Goal: Navigation & Orientation: Find specific page/section

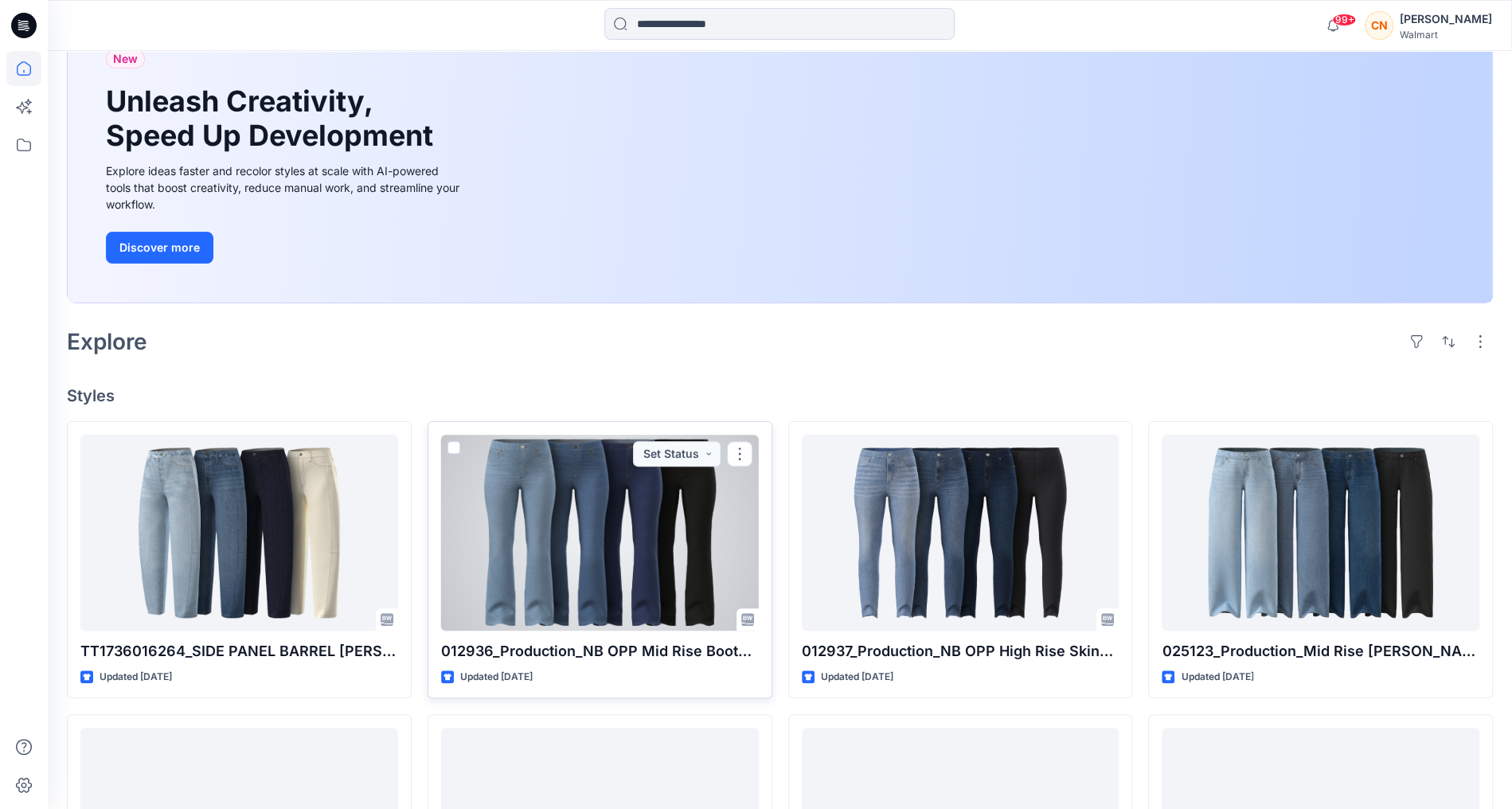
scroll to position [153, 0]
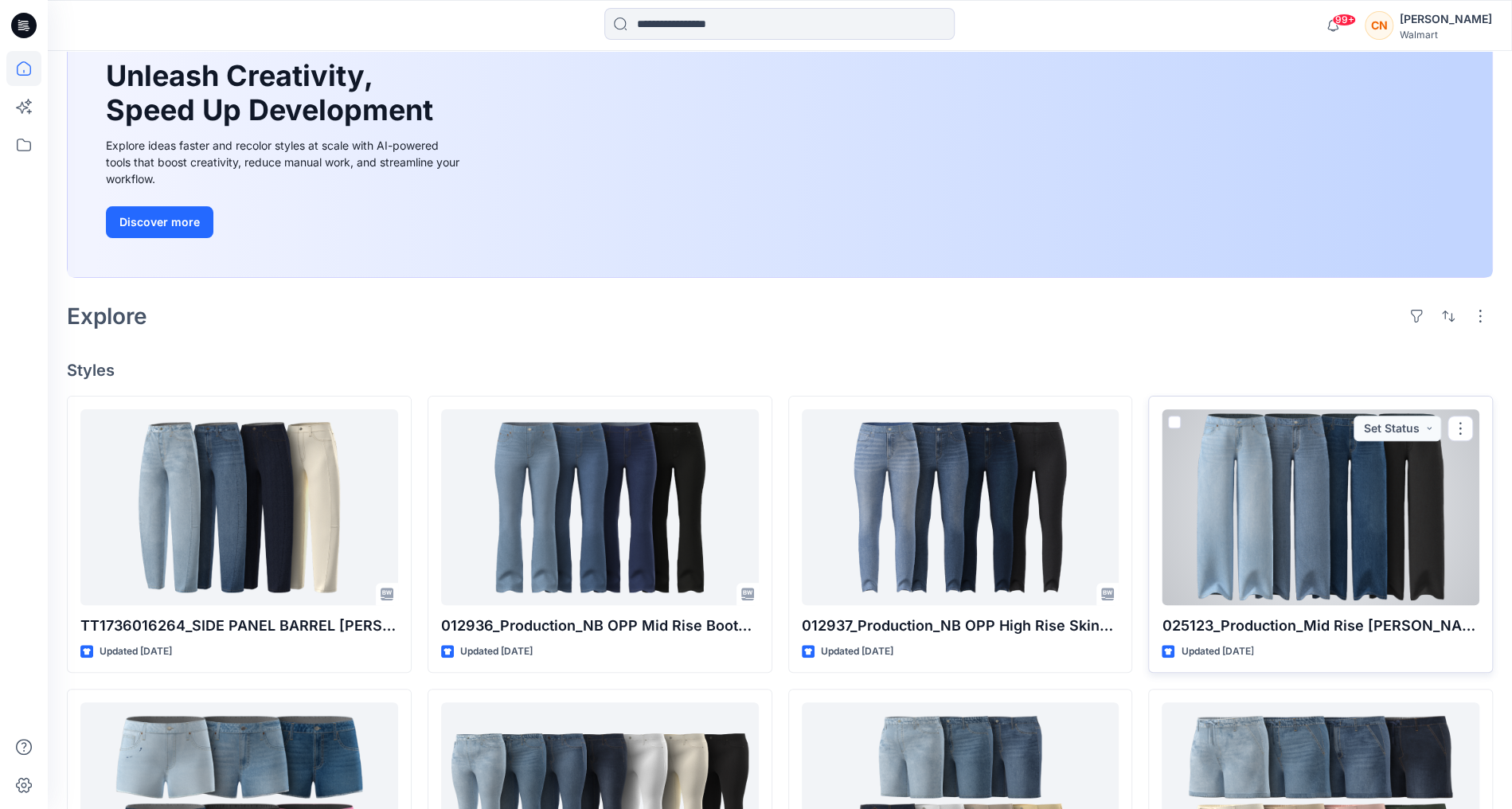
click at [1297, 478] on div at bounding box center [1320, 507] width 318 height 196
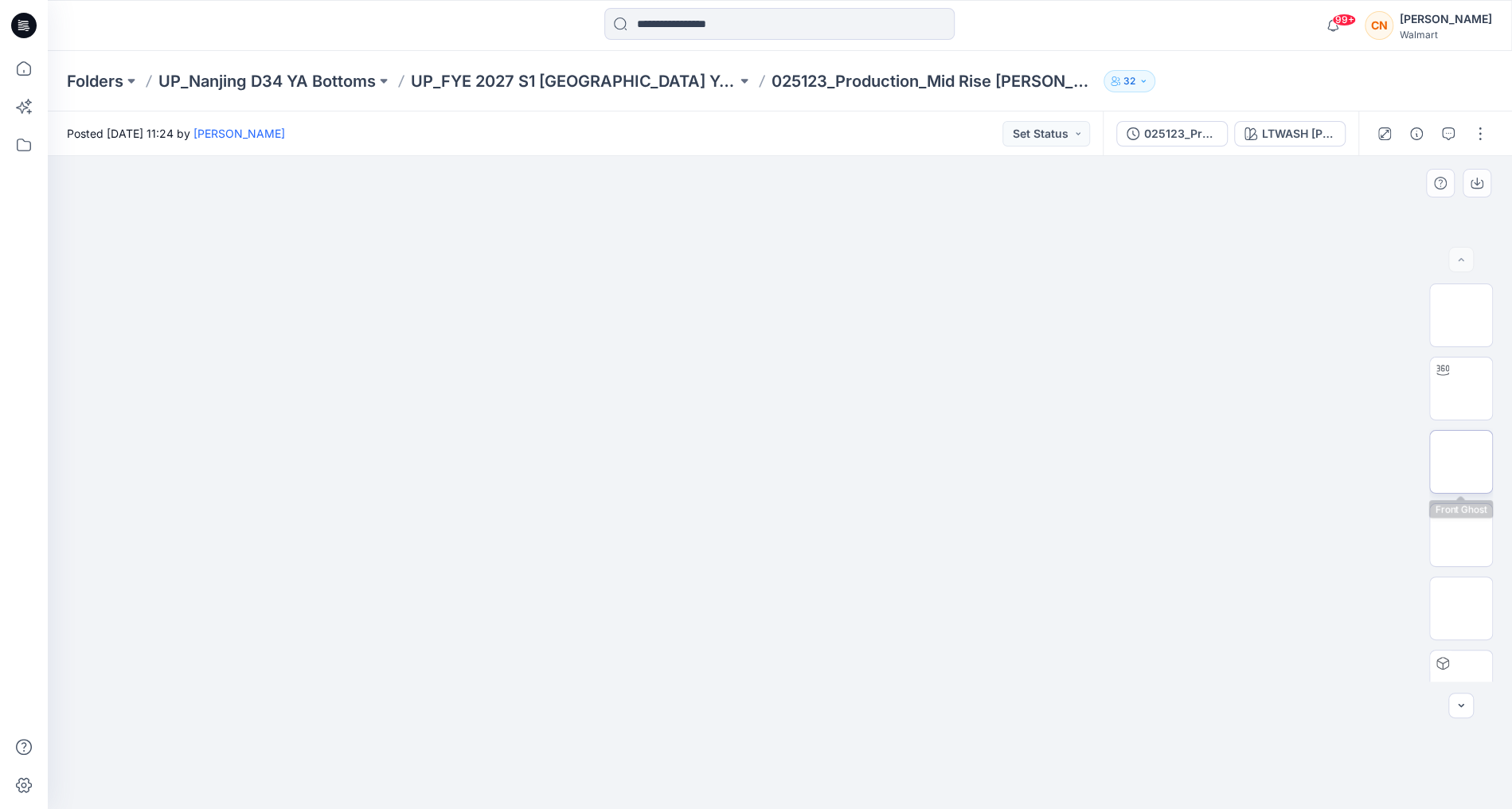
click at [1461, 462] on img at bounding box center [1461, 462] width 0 height 0
click at [1305, 134] on div "LTWASH [PERSON_NAME]" at bounding box center [1298, 134] width 73 height 17
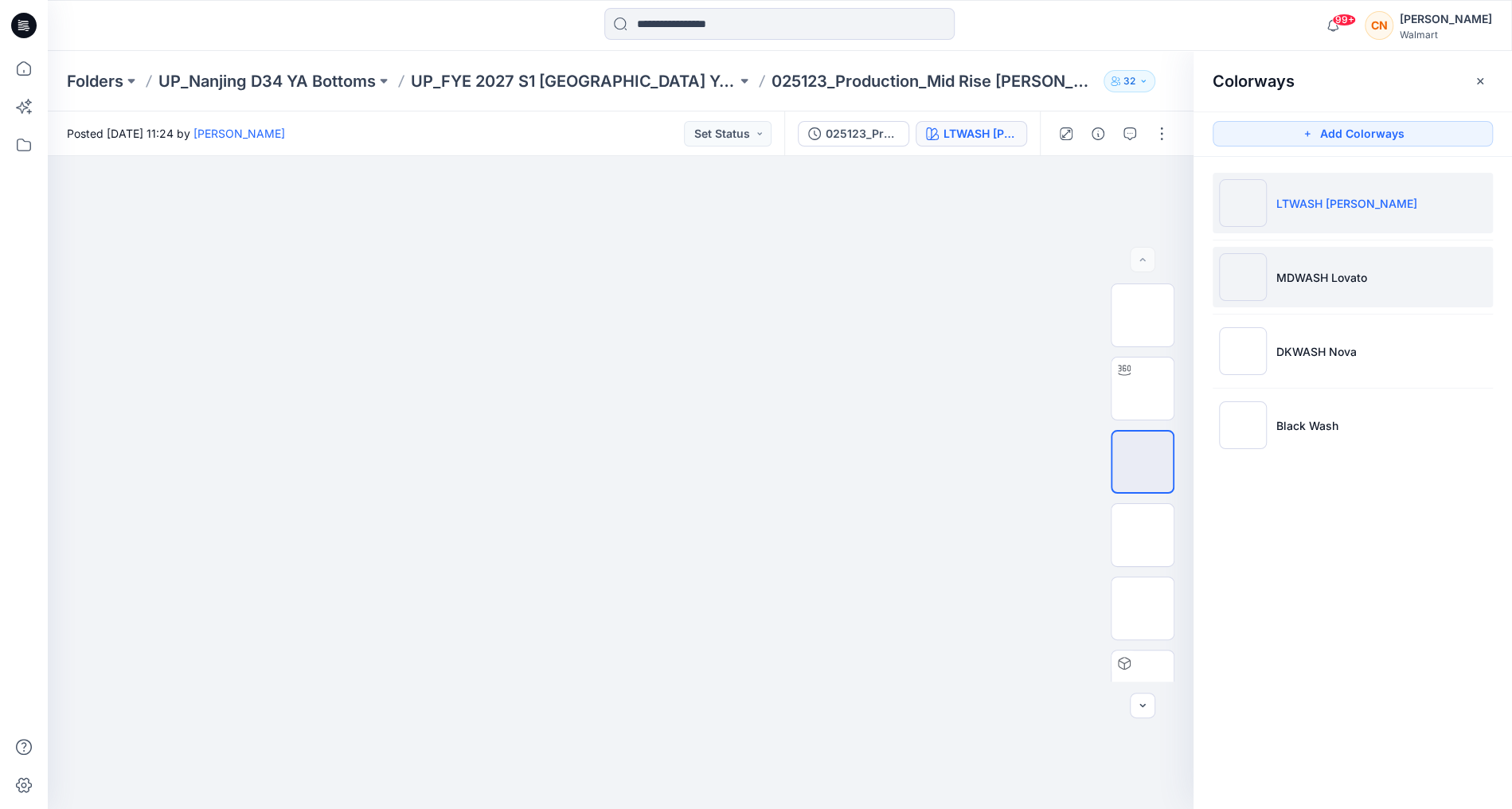
click at [1315, 288] on li "MDWASH Lovato" at bounding box center [1352, 277] width 280 height 60
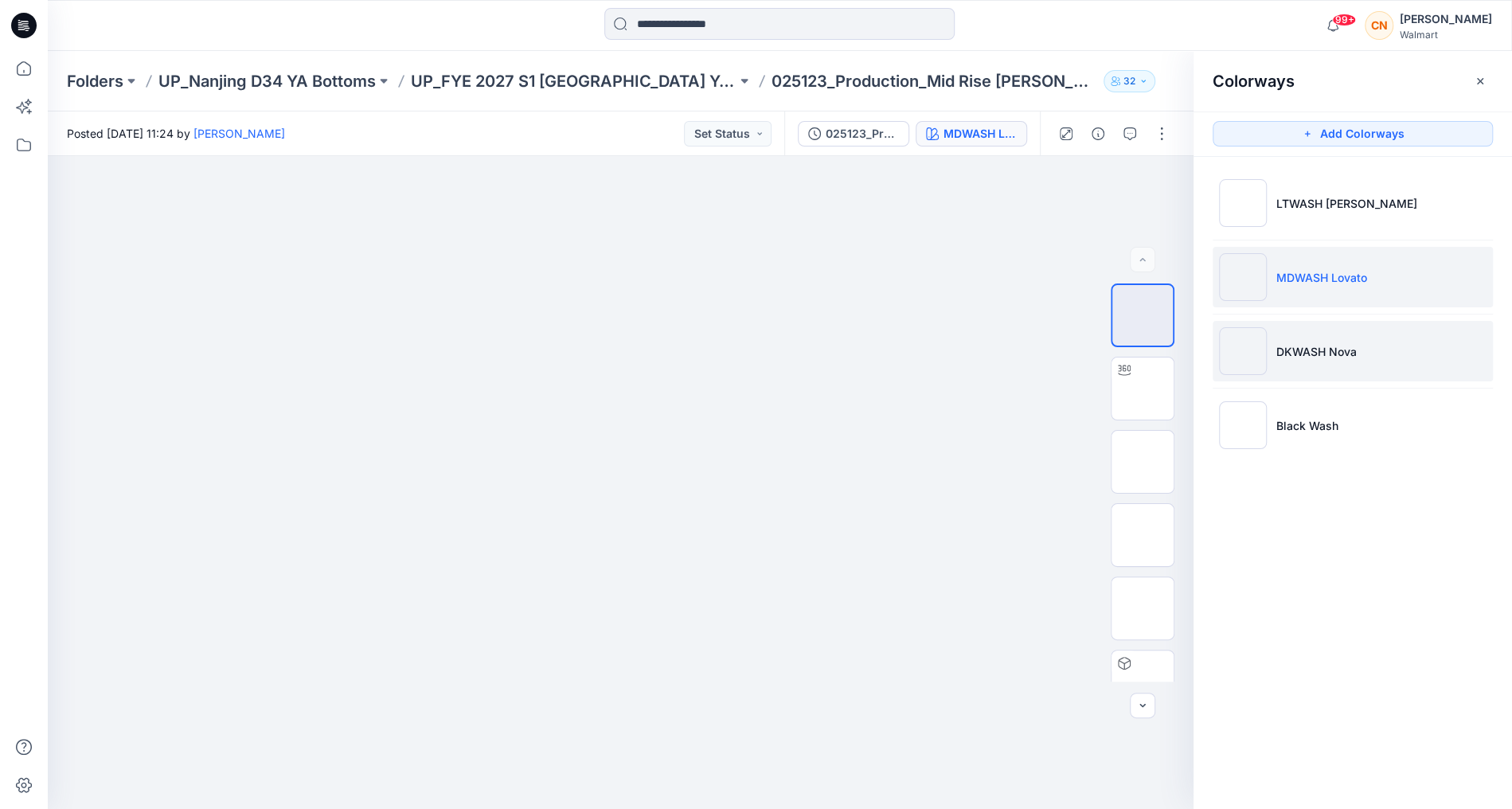
click at [1359, 357] on li "DKWASH Nova" at bounding box center [1352, 352] width 280 height 60
click at [537, 78] on p "UP_FYE 2027 S1 [GEOGRAPHIC_DATA] YA Bottoms" at bounding box center [573, 81] width 325 height 22
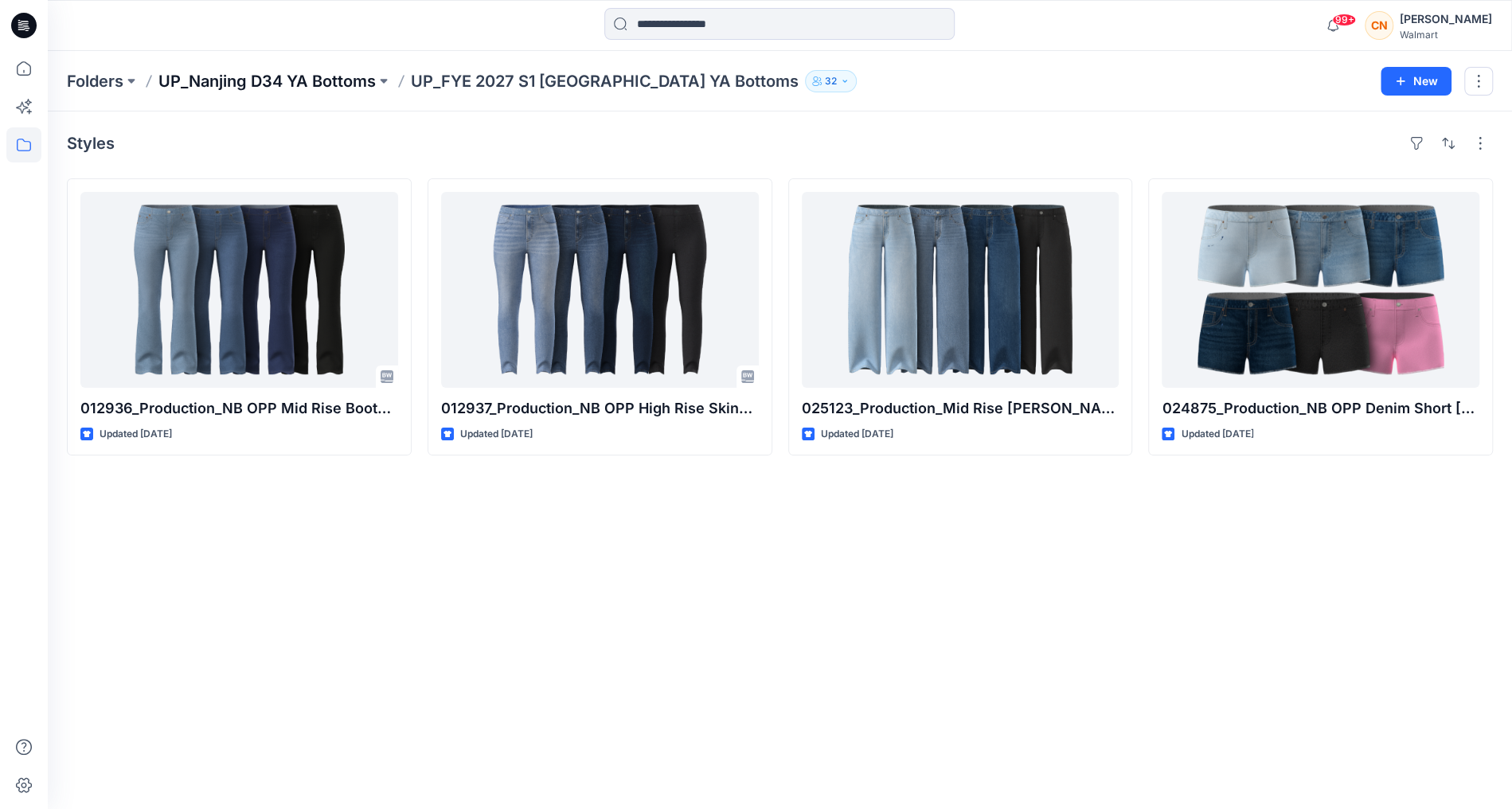
click at [299, 80] on p "UP_Nanjing D34 YA Bottoms" at bounding box center [267, 81] width 217 height 22
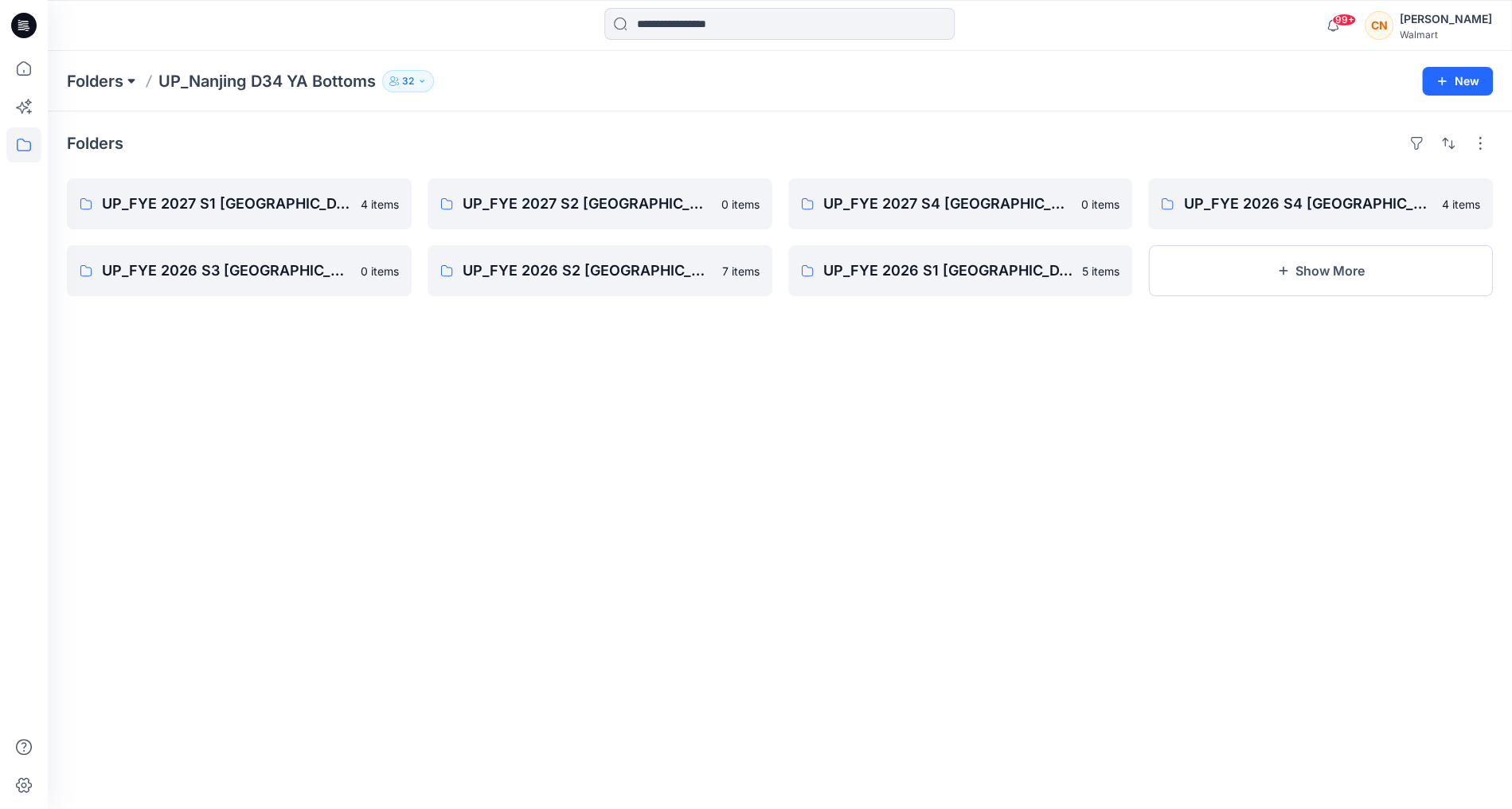
click at [130, 78] on button at bounding box center [131, 81] width 15 height 22
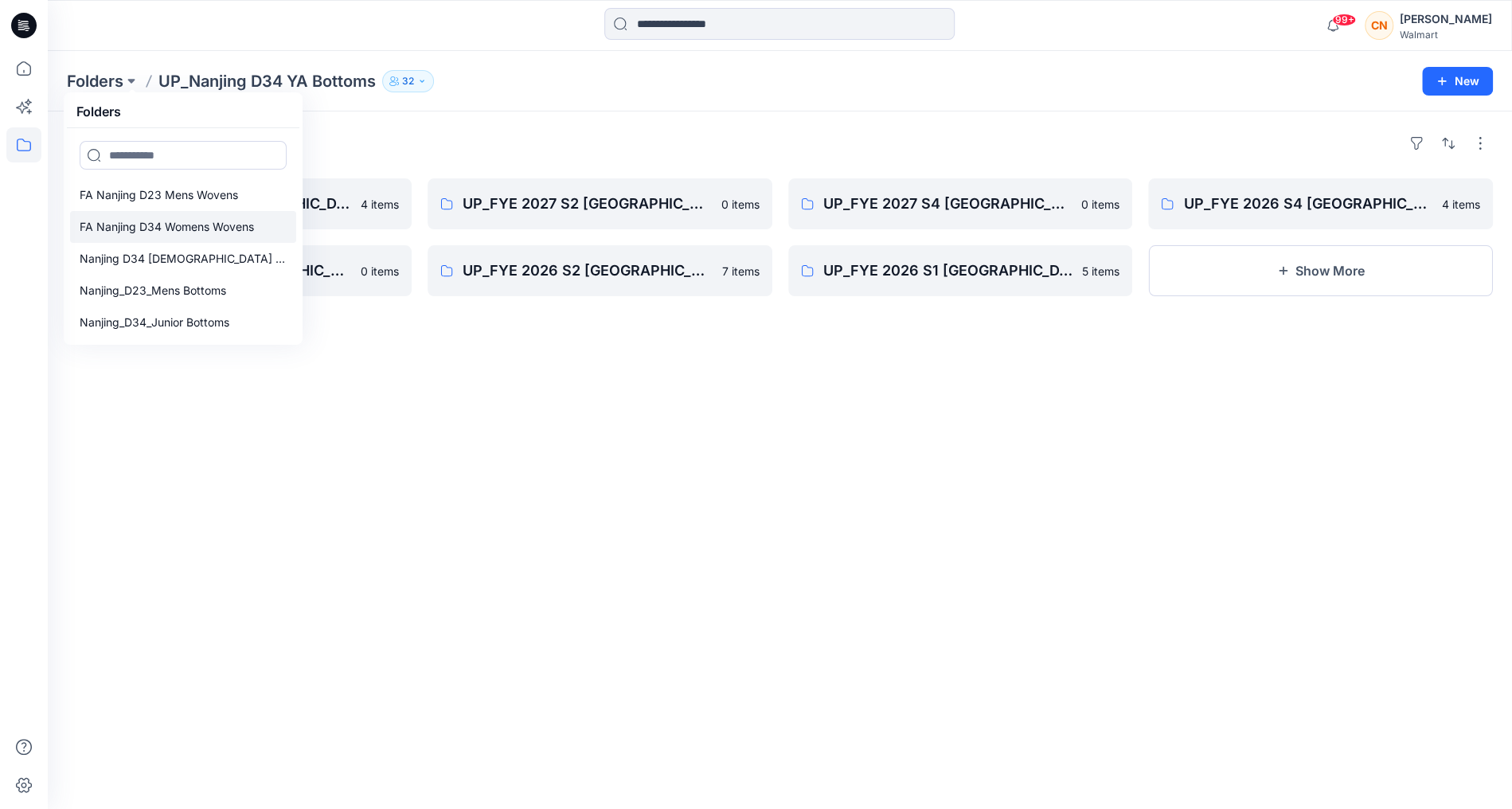
click at [156, 221] on p "FA Nanjing D34 Womens Wovens" at bounding box center [166, 227] width 174 height 19
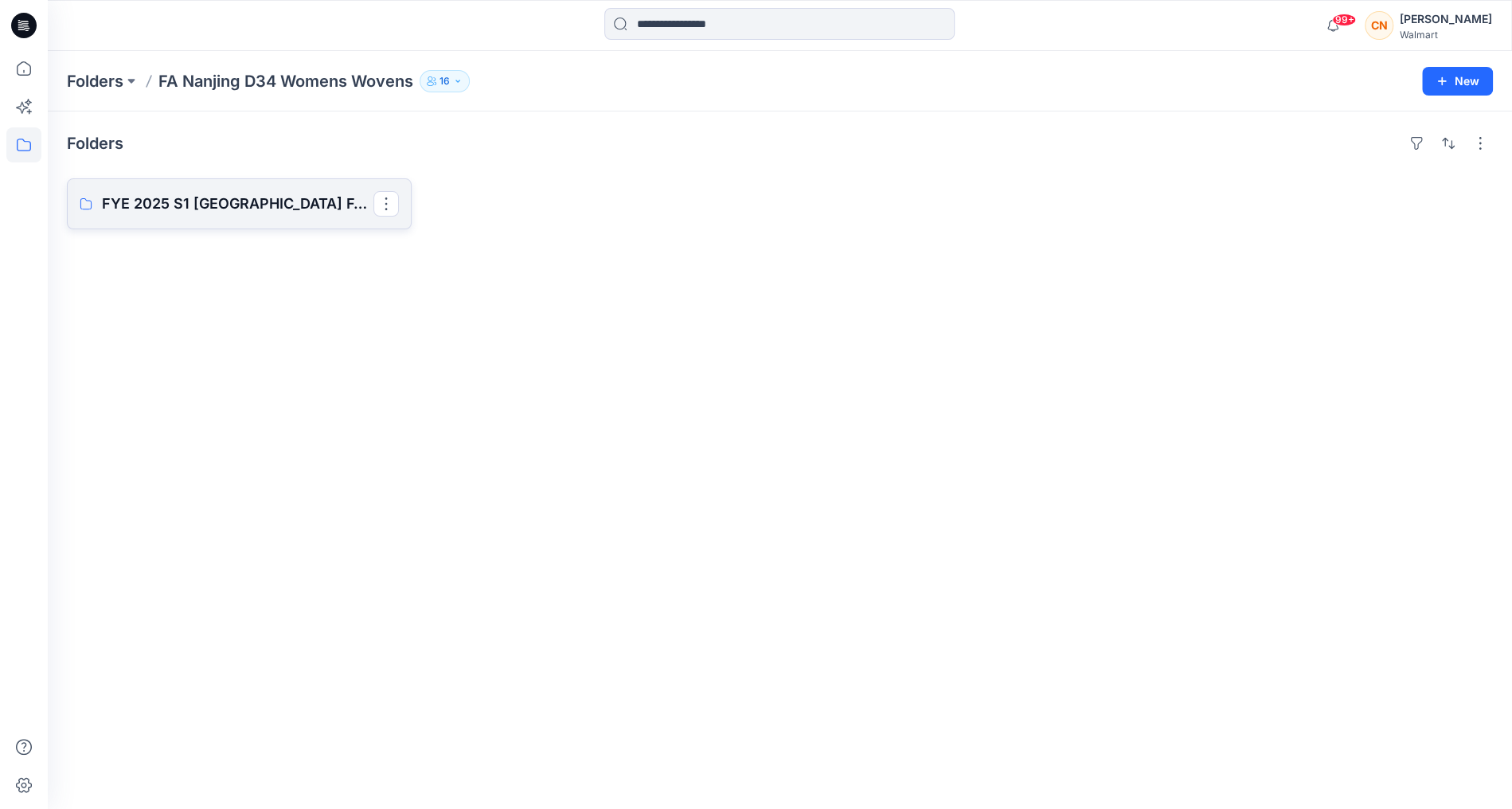
click at [180, 206] on p "FYE 2025 S1 [GEOGRAPHIC_DATA] FA D34 Womens Wovens" at bounding box center [237, 204] width 271 height 22
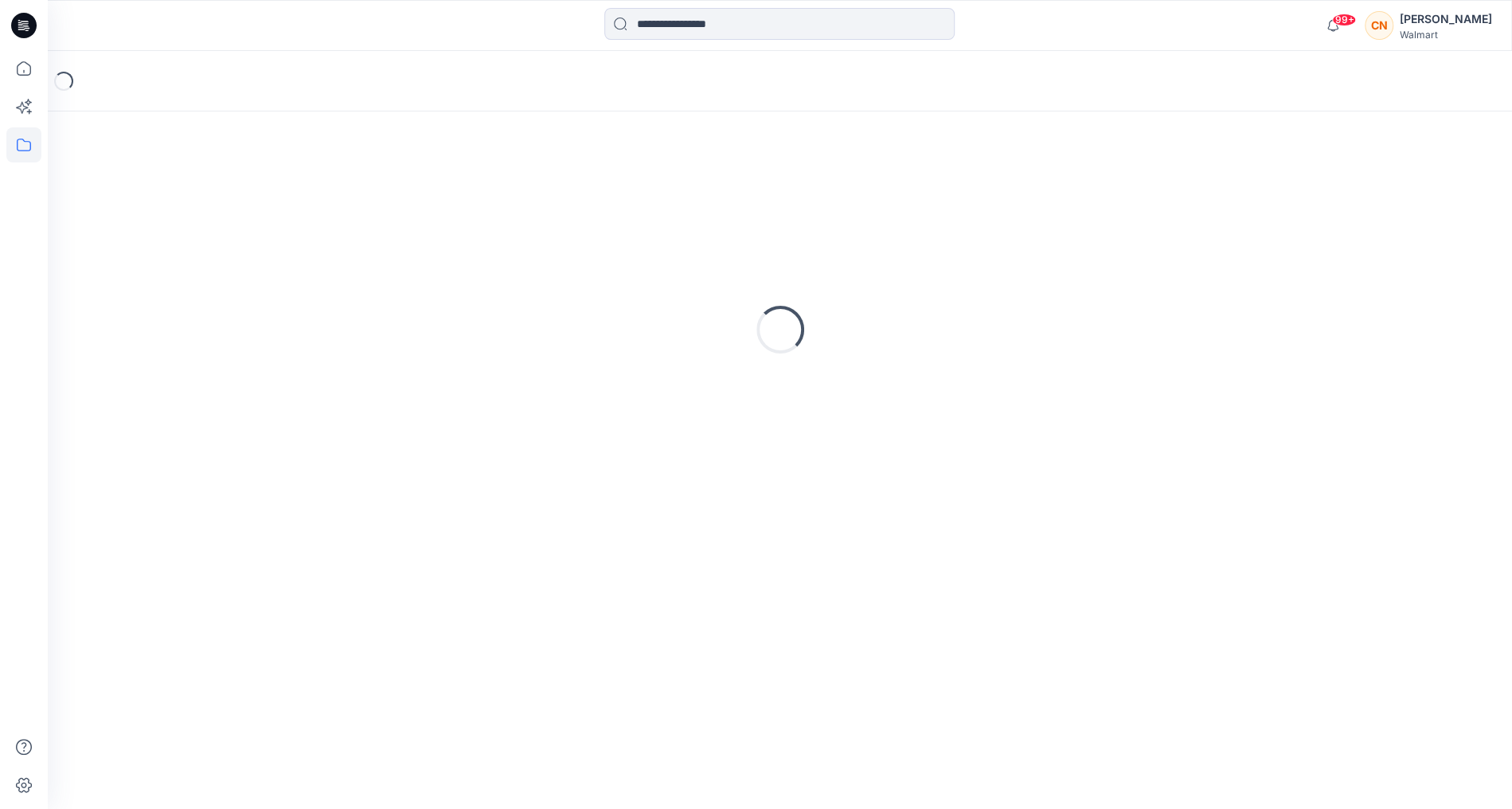
click at [180, 206] on div "Loading..." at bounding box center [780, 330] width 1426 height 398
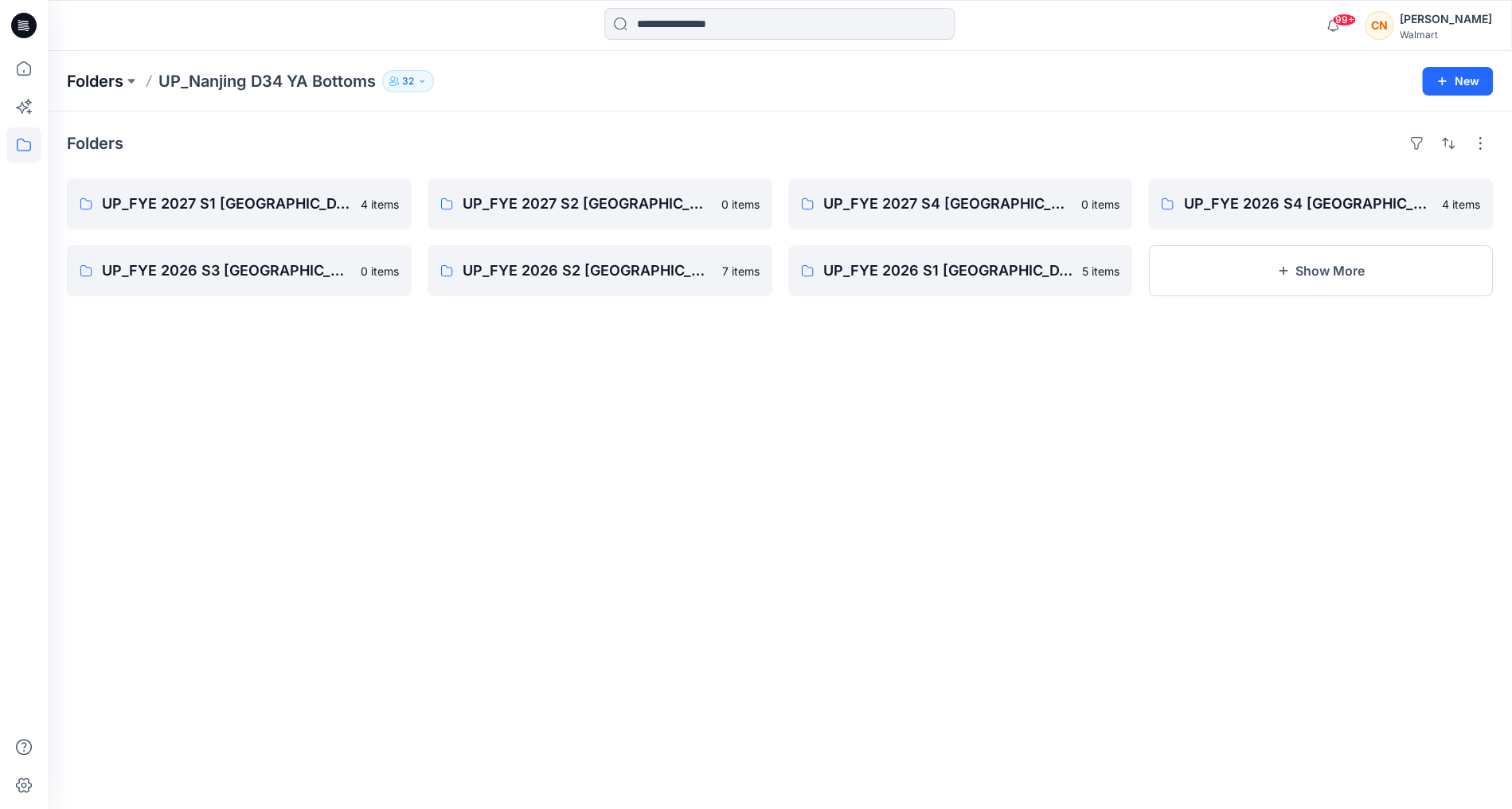
click at [121, 85] on p "Folders" at bounding box center [96, 81] width 57 height 22
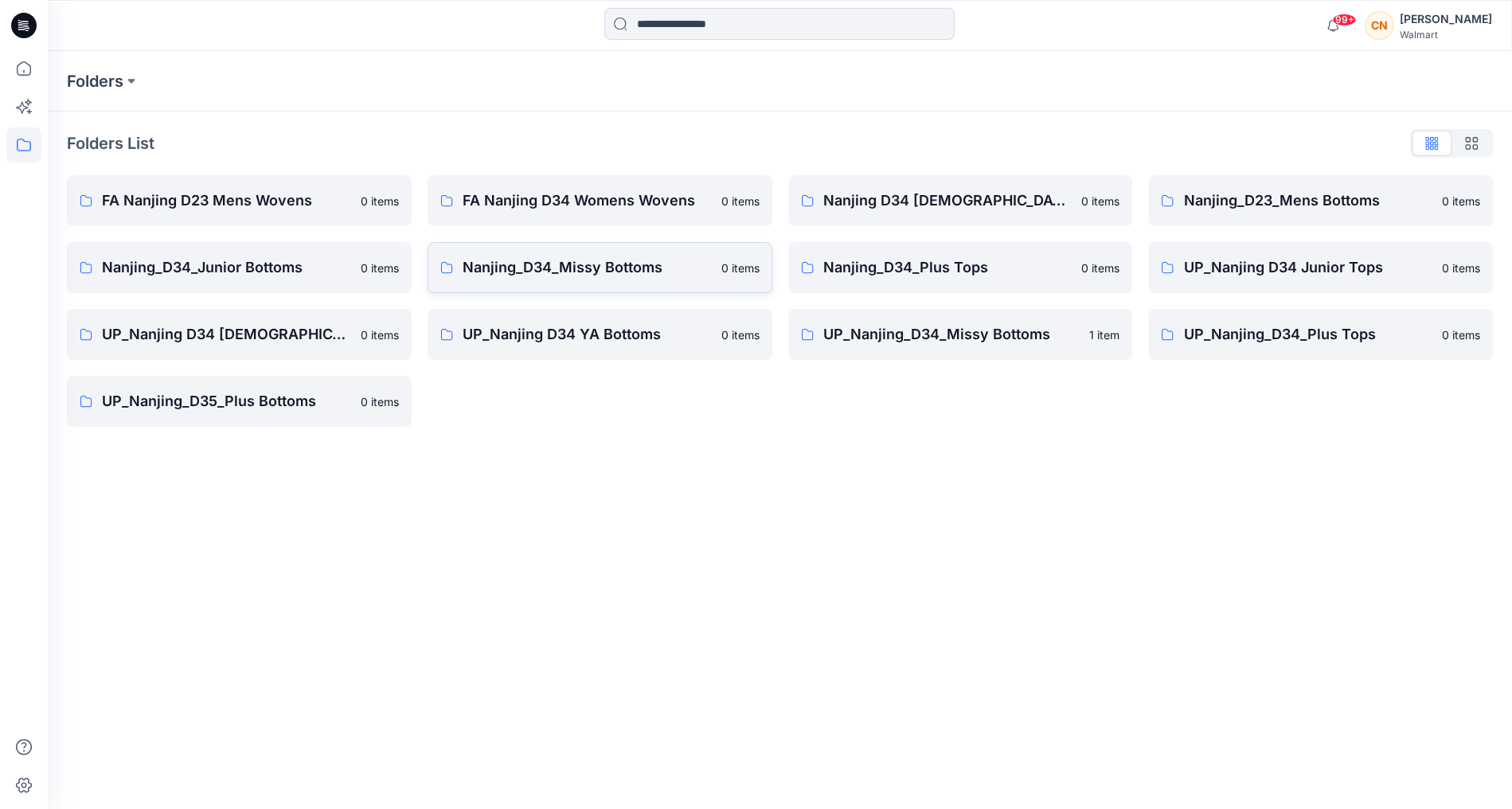
click at [601, 277] on p "Nanjing_D34_Missy Bottoms" at bounding box center [586, 268] width 249 height 22
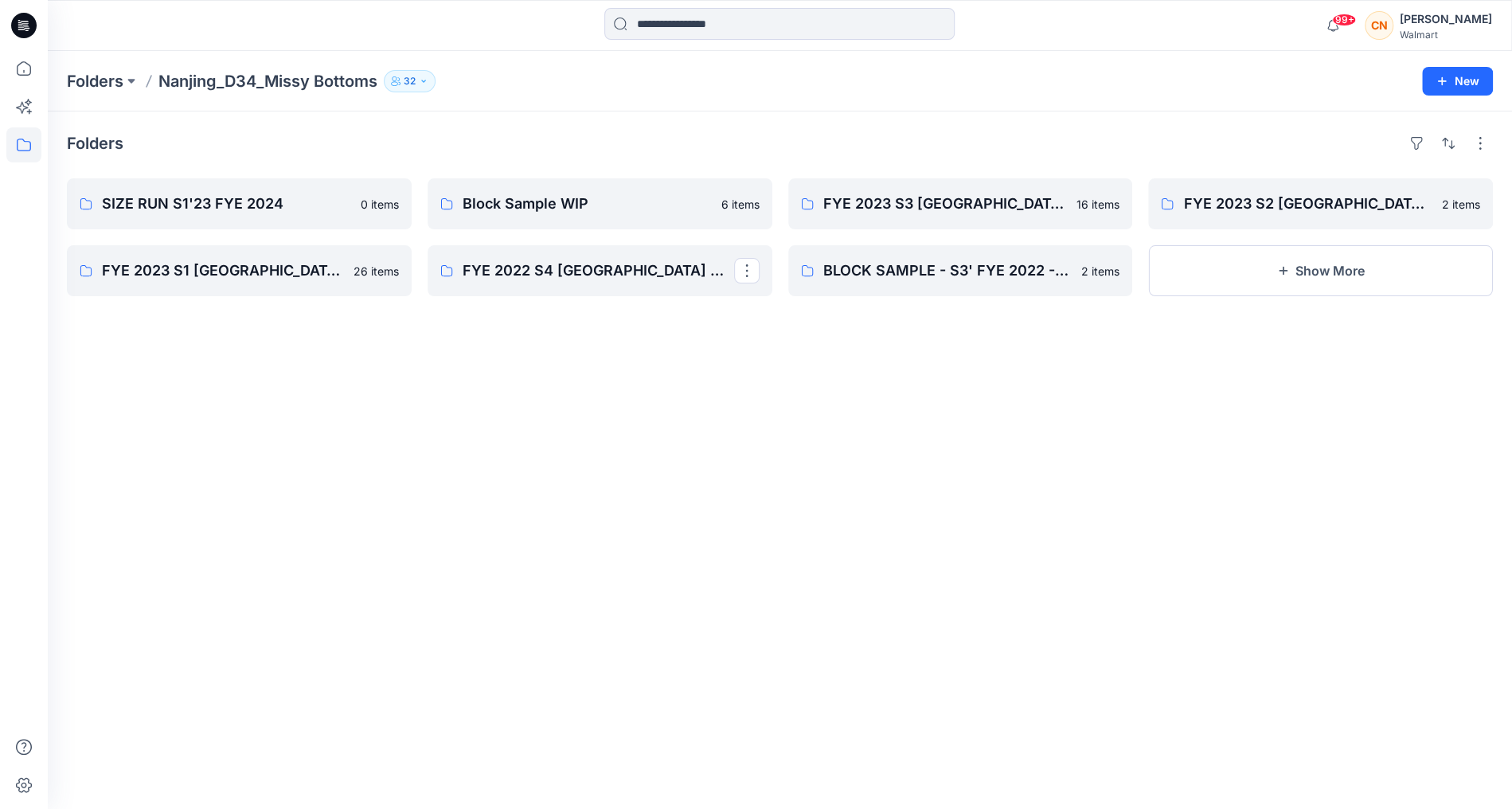
click at [601, 277] on p "FYE 2022 S4 [GEOGRAPHIC_DATA] MISSY BOTTOM" at bounding box center [598, 271] width 271 height 22
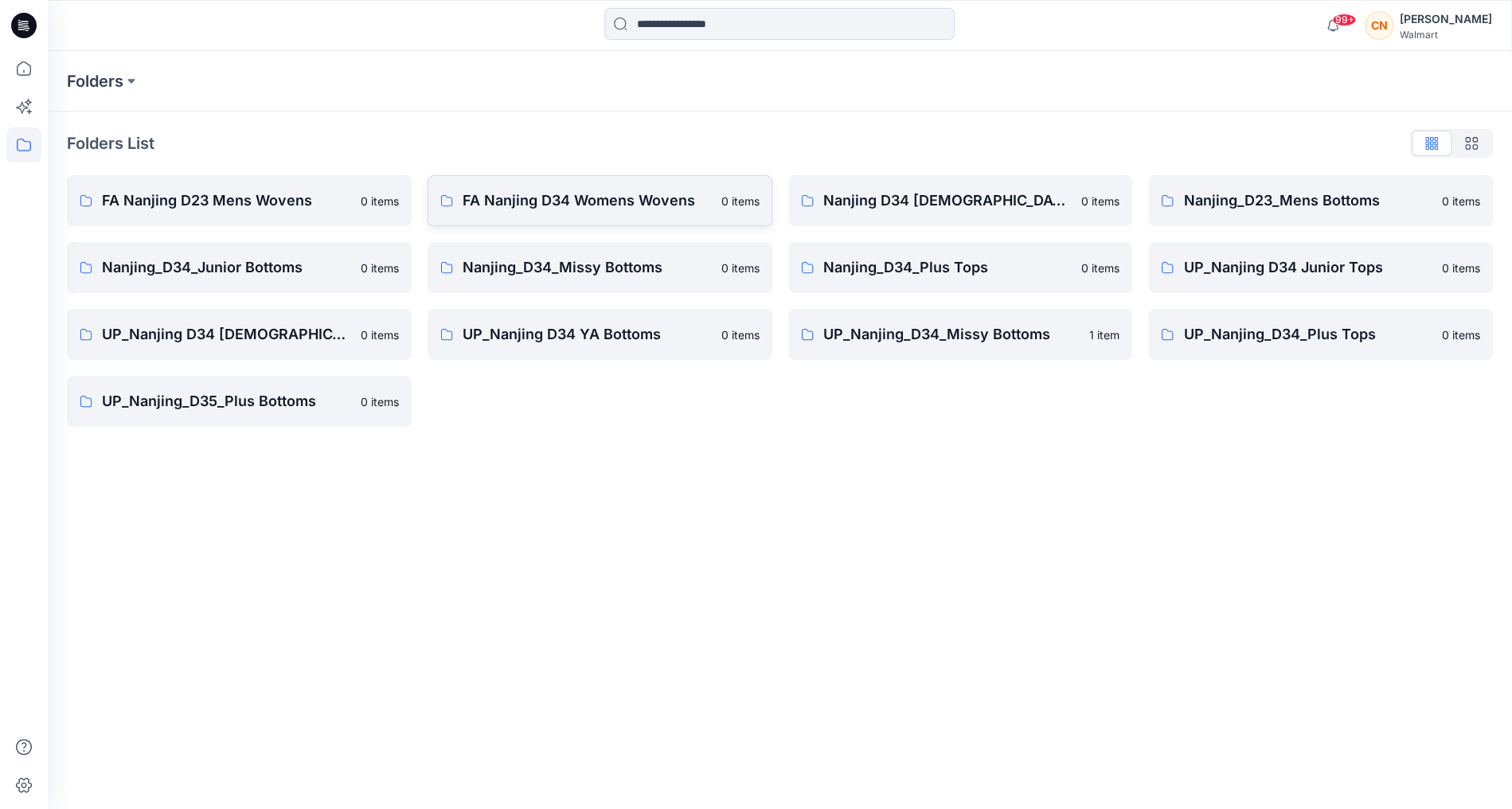
click at [618, 201] on p "FA Nanjing D34 Womens Wovens" at bounding box center [586, 201] width 249 height 22
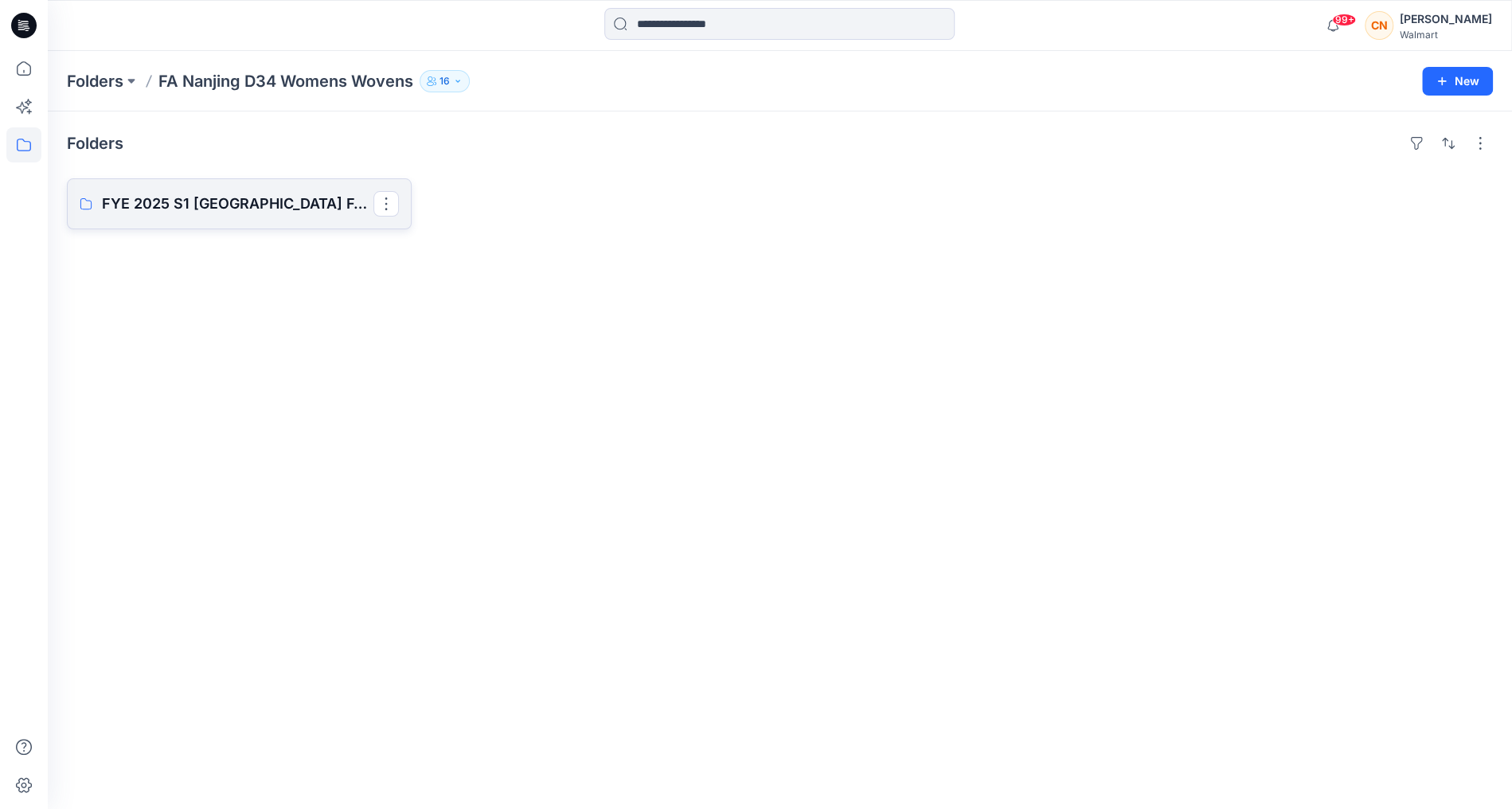
click at [313, 196] on p "FYE 2025 S1 [GEOGRAPHIC_DATA] FA D34 Womens Wovens" at bounding box center [237, 204] width 271 height 22
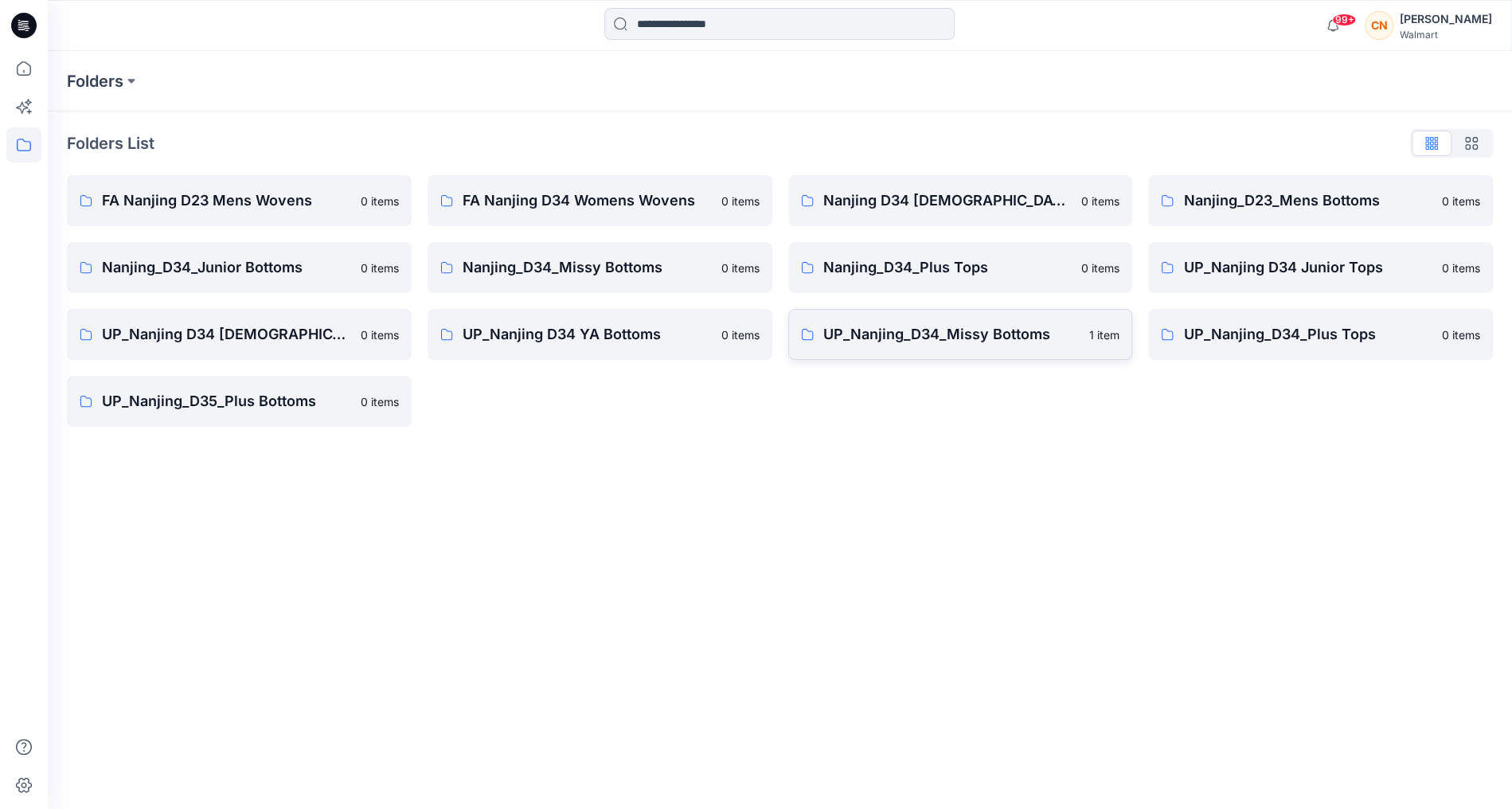
click at [974, 330] on p "UP_Nanjing_D34_Missy Bottoms" at bounding box center [951, 334] width 257 height 22
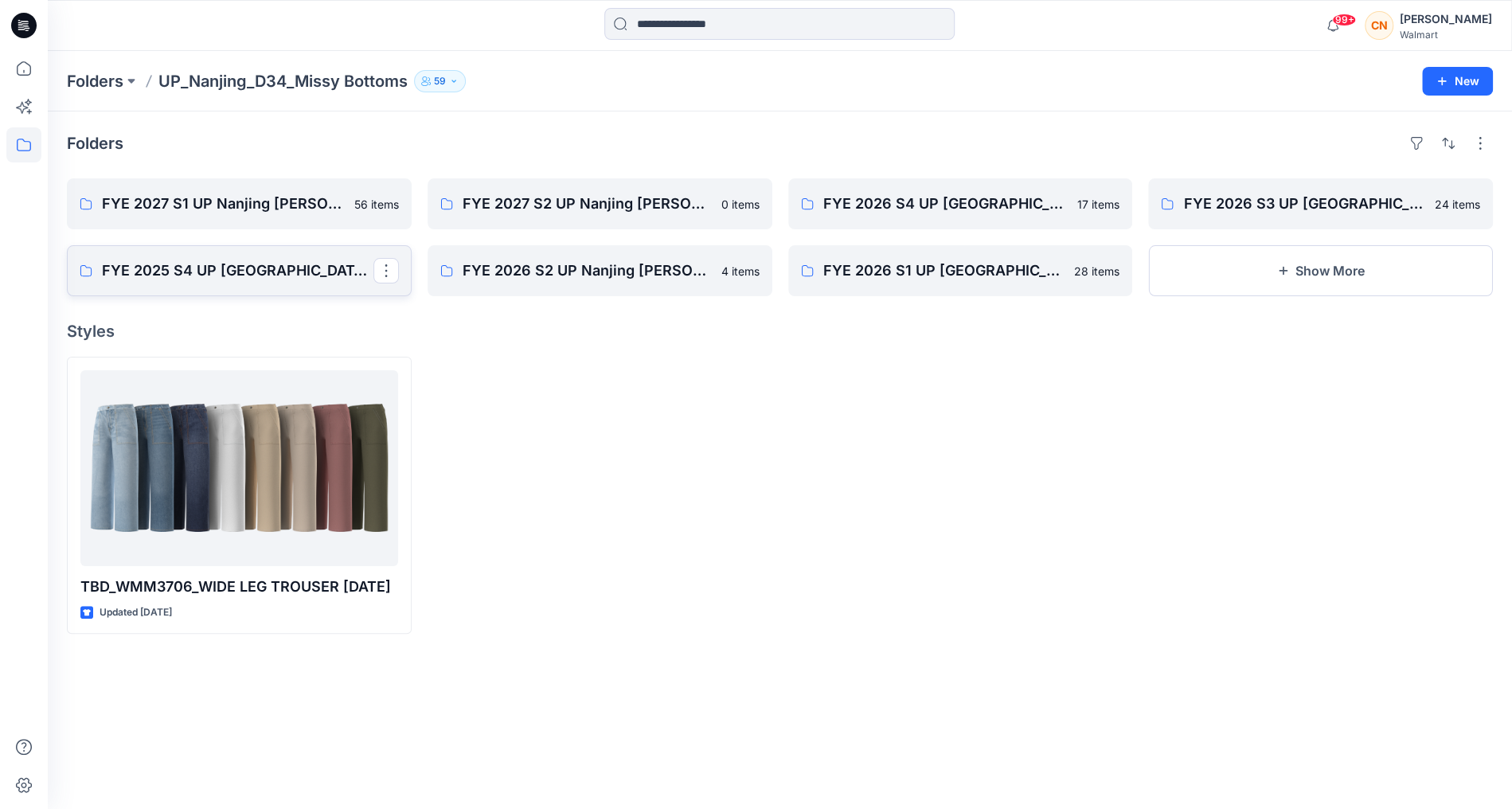
click at [311, 276] on p "FYE 2025 S4 UP [GEOGRAPHIC_DATA] [PERSON_NAME]" at bounding box center [237, 271] width 271 height 22
click at [565, 206] on p "FYE 2027 S2 UP Nanjing [PERSON_NAME]" at bounding box center [598, 204] width 271 height 22
click at [151, 191] on link "FYE 2027 S1 UP Nanjing [PERSON_NAME]" at bounding box center [239, 203] width 344 height 51
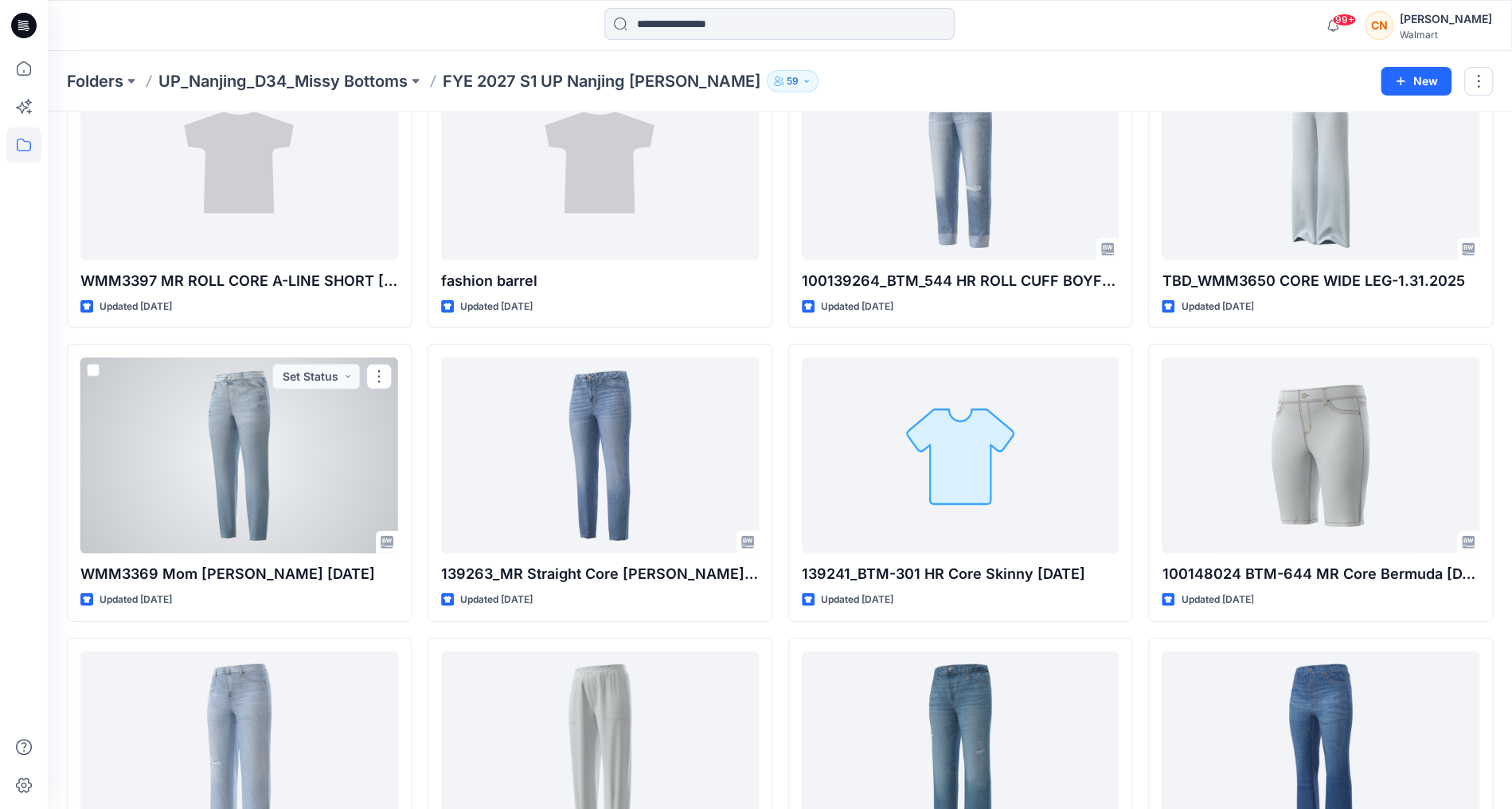
scroll to position [3475, 0]
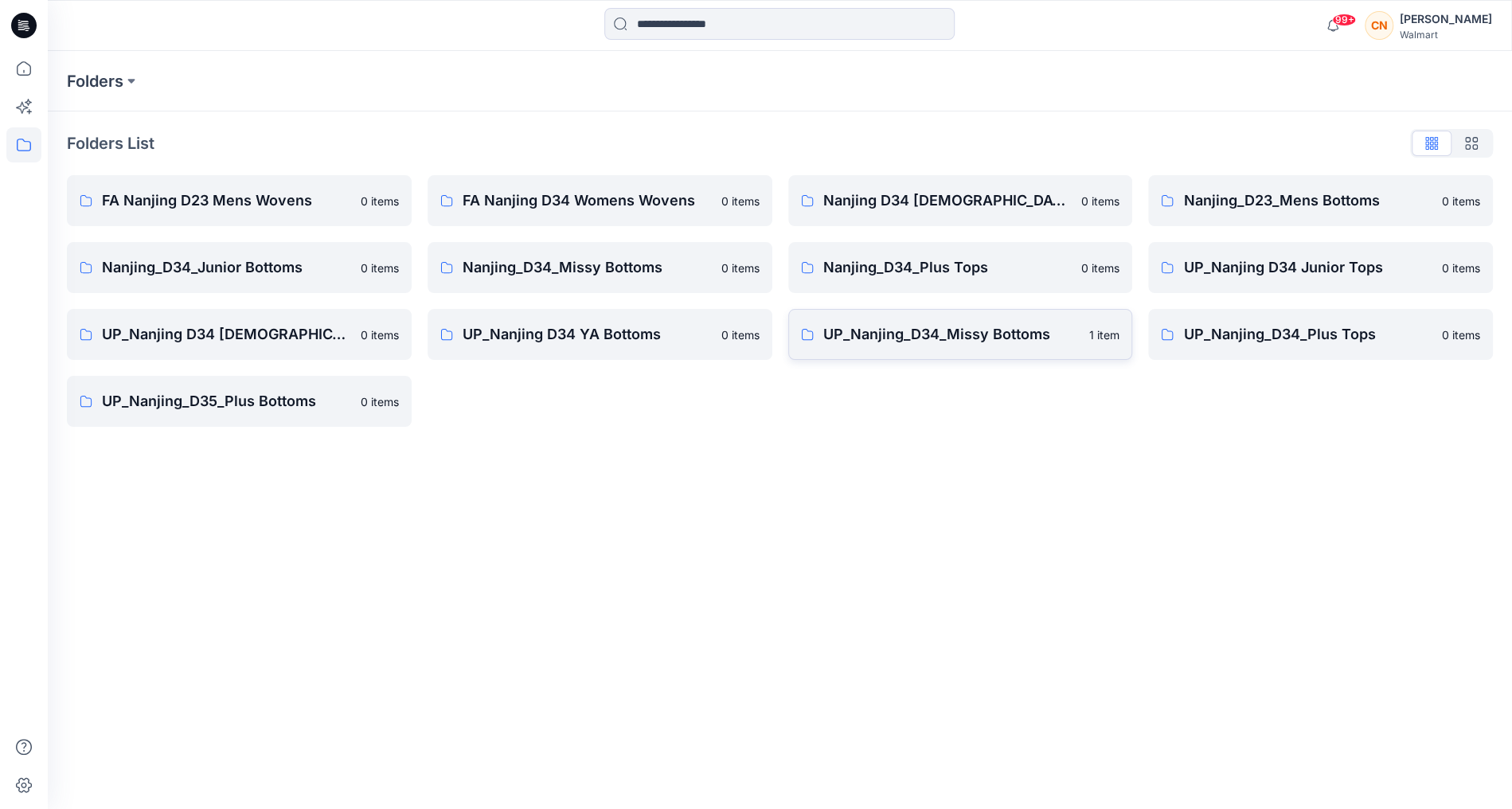
click at [914, 333] on p "UP_Nanjing_D34_Missy Bottoms" at bounding box center [951, 334] width 257 height 22
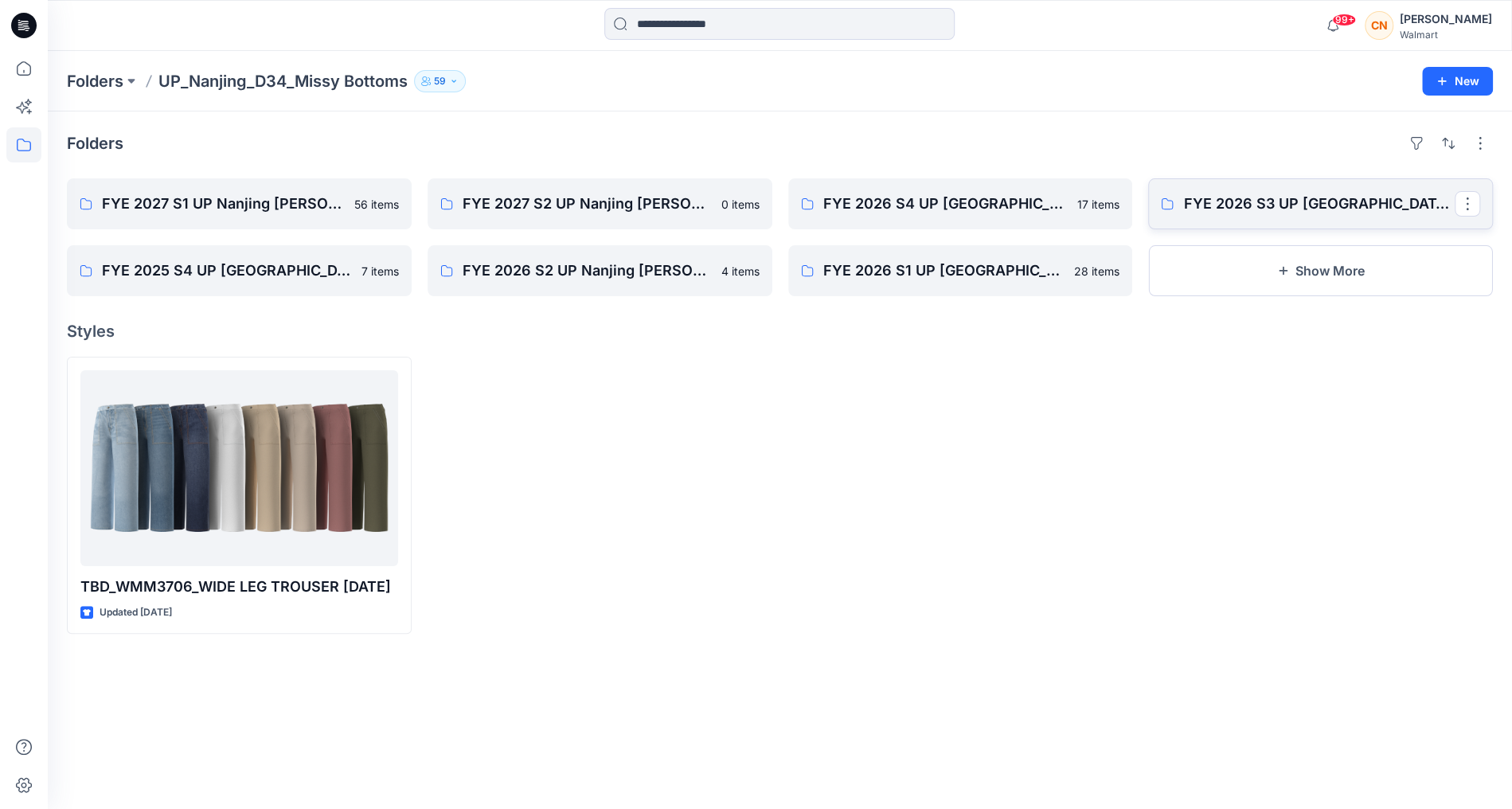
click at [1178, 207] on link "FYE 2026 S3 UP [GEOGRAPHIC_DATA] [PERSON_NAME]" at bounding box center [1320, 203] width 344 height 51
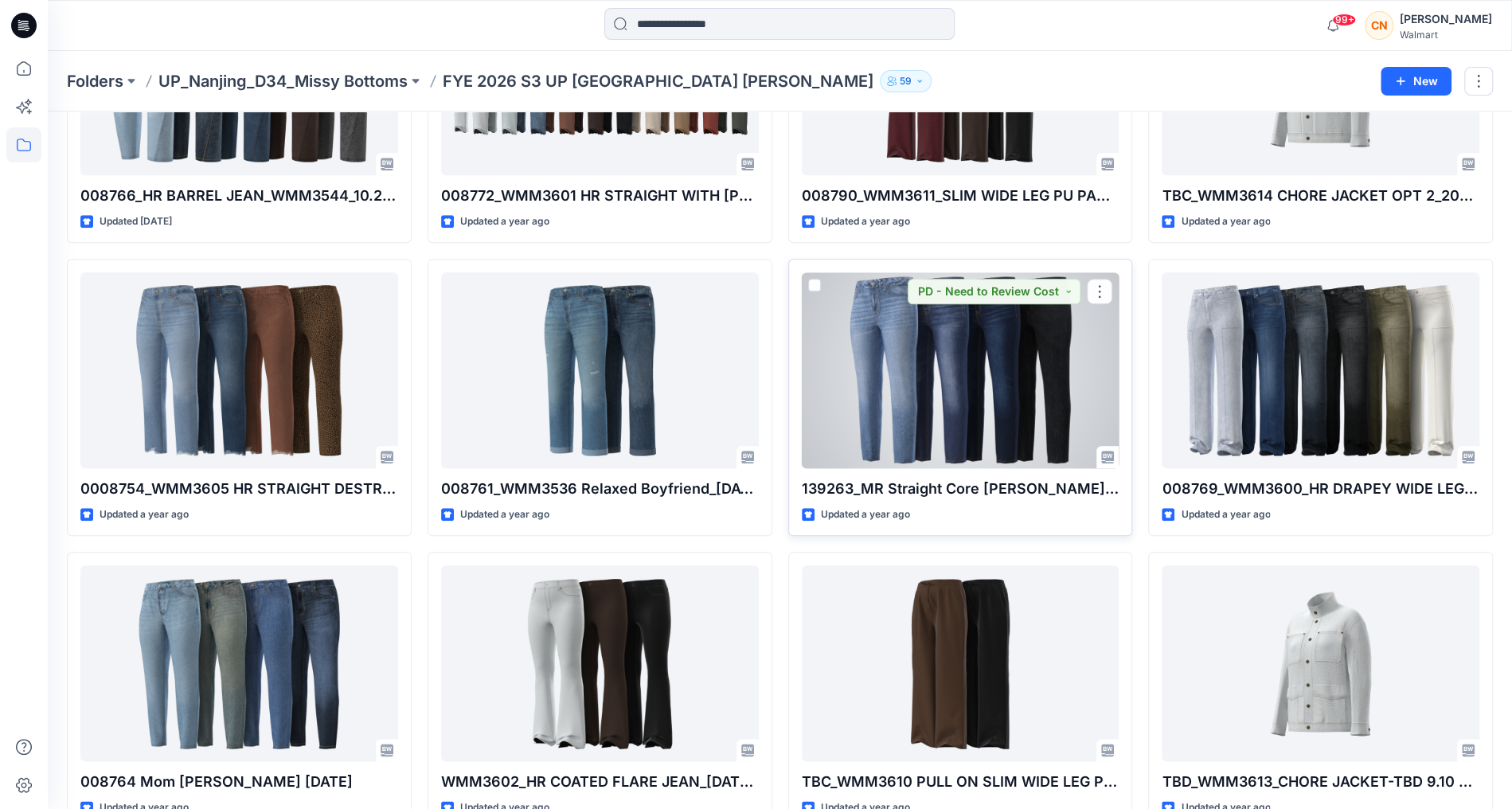
scroll to position [1130, 0]
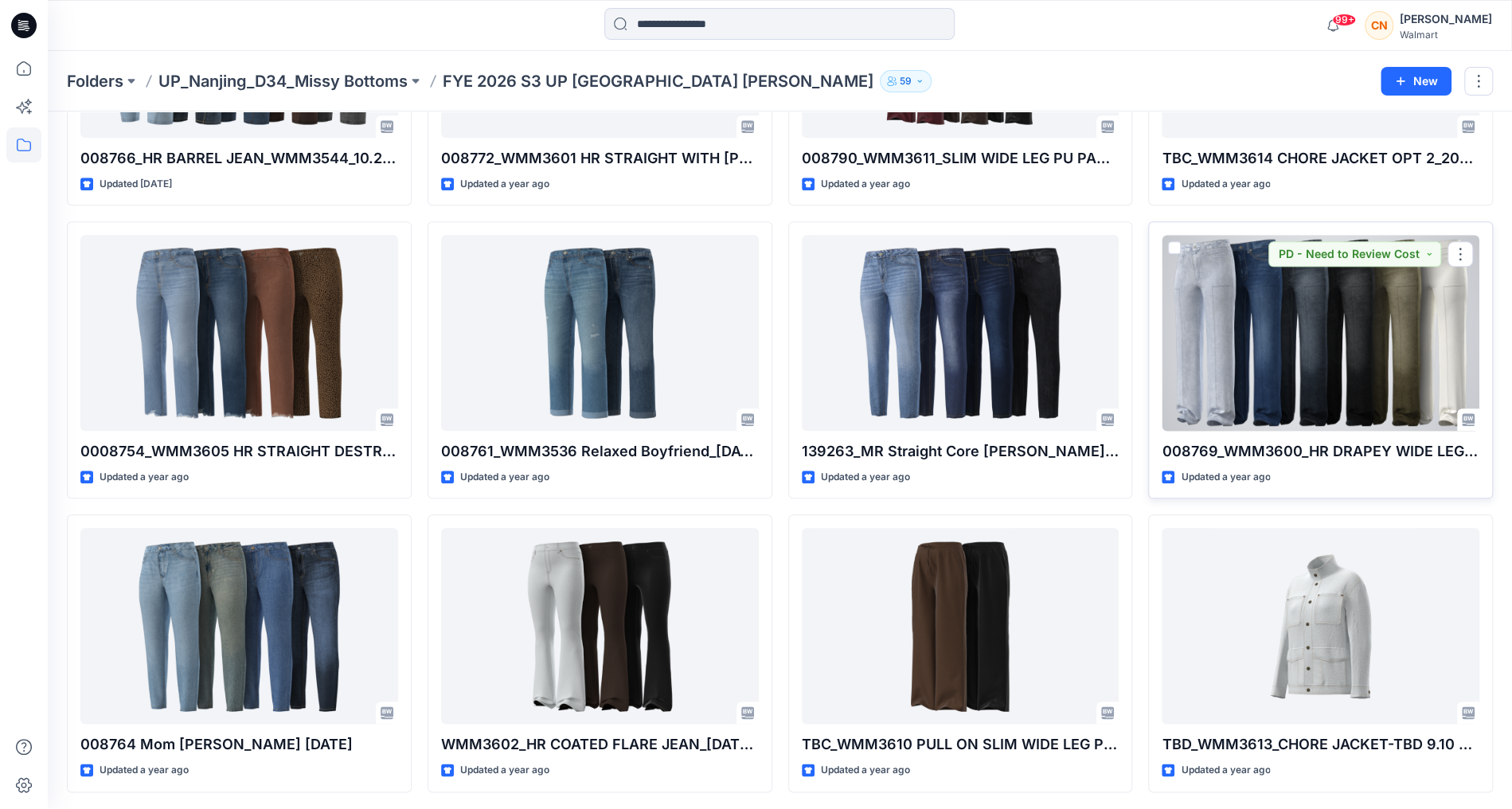
click at [1305, 285] on div at bounding box center [1320, 333] width 318 height 196
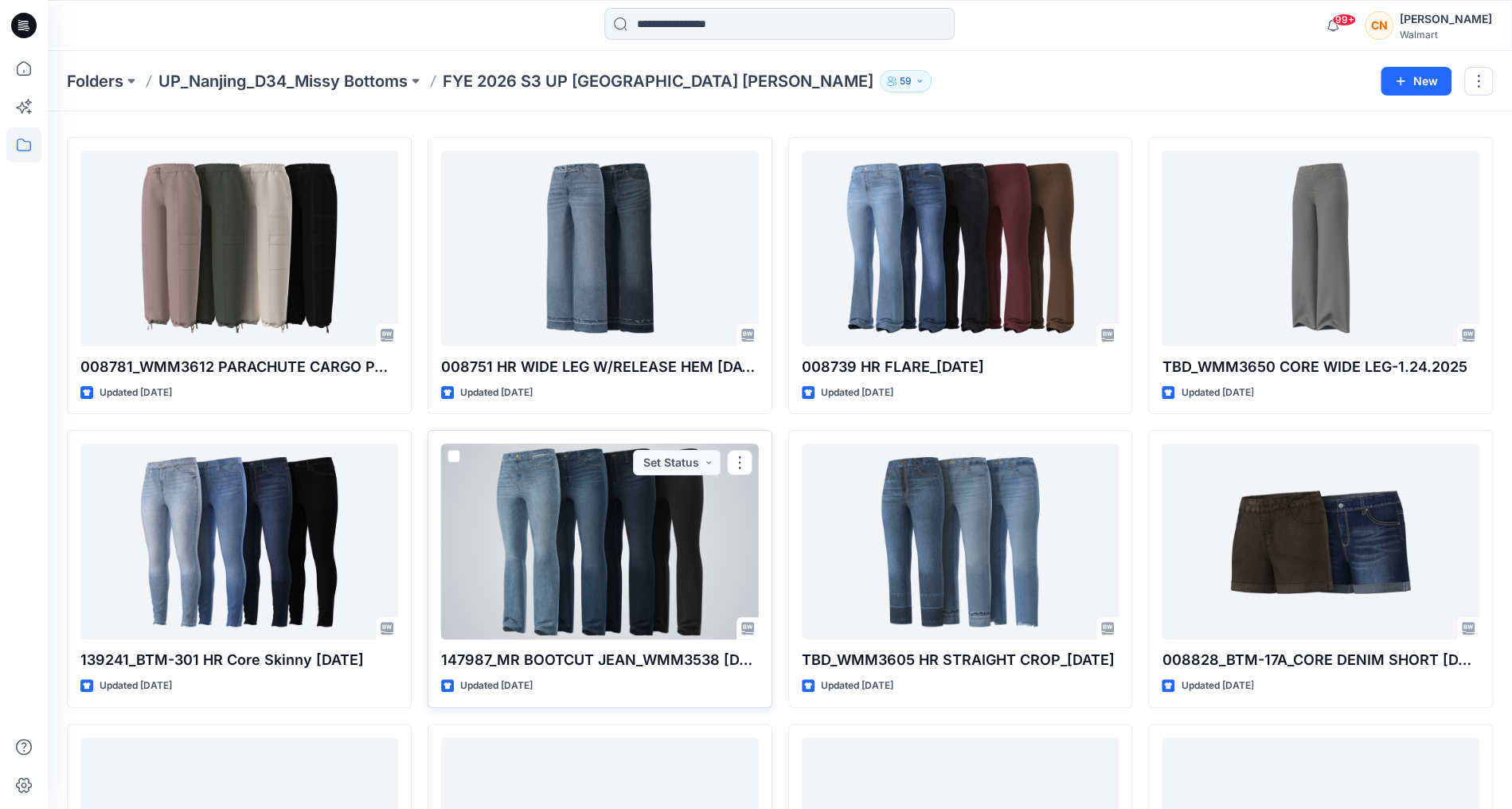
scroll to position [40, 0]
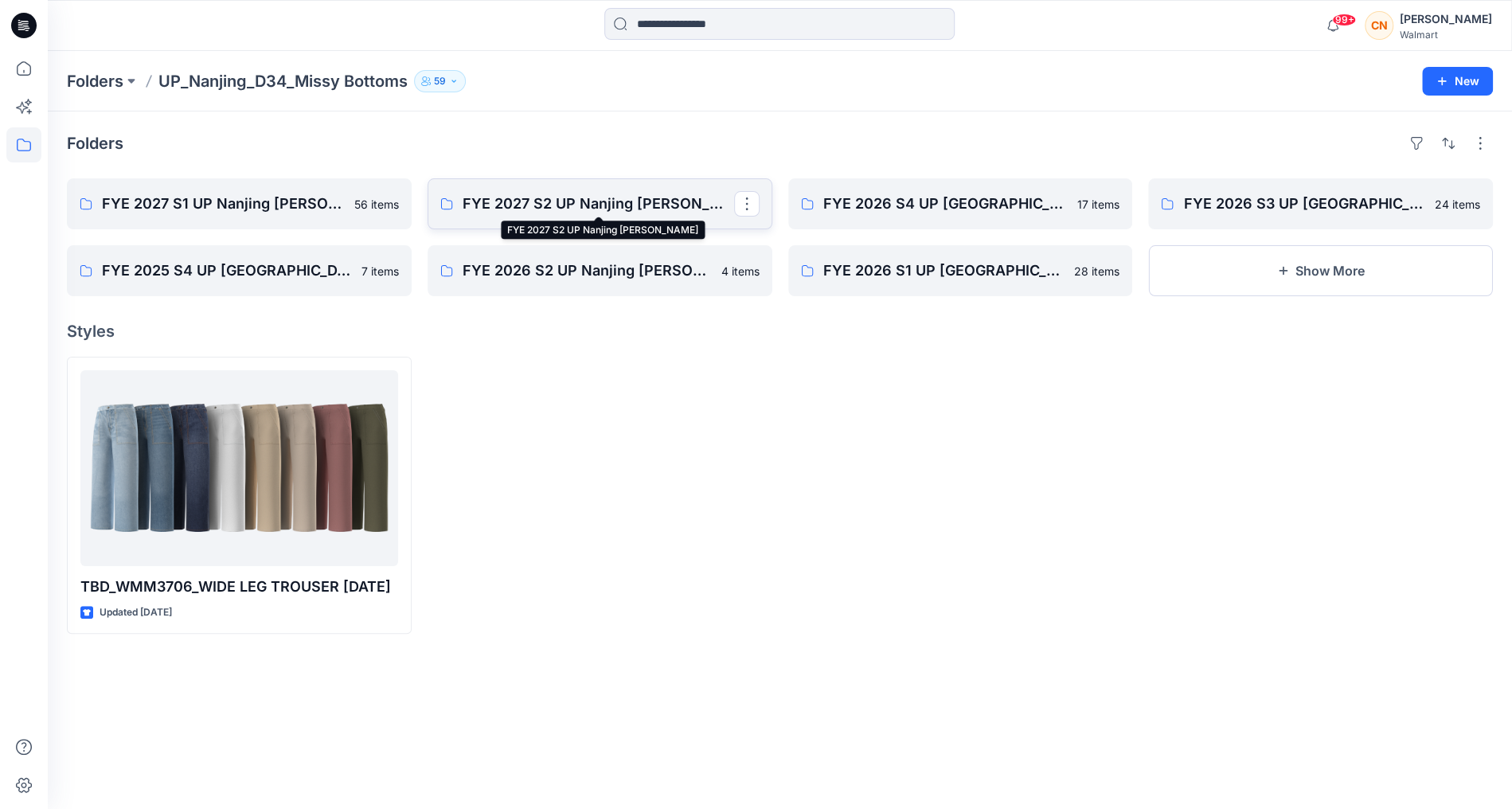
click at [501, 196] on p "FYE 2027 S2 UP Nanjing [PERSON_NAME]" at bounding box center [598, 204] width 271 height 22
click at [162, 195] on p "FYE 2027 S1 UP Nanjing [PERSON_NAME]" at bounding box center [237, 204] width 271 height 22
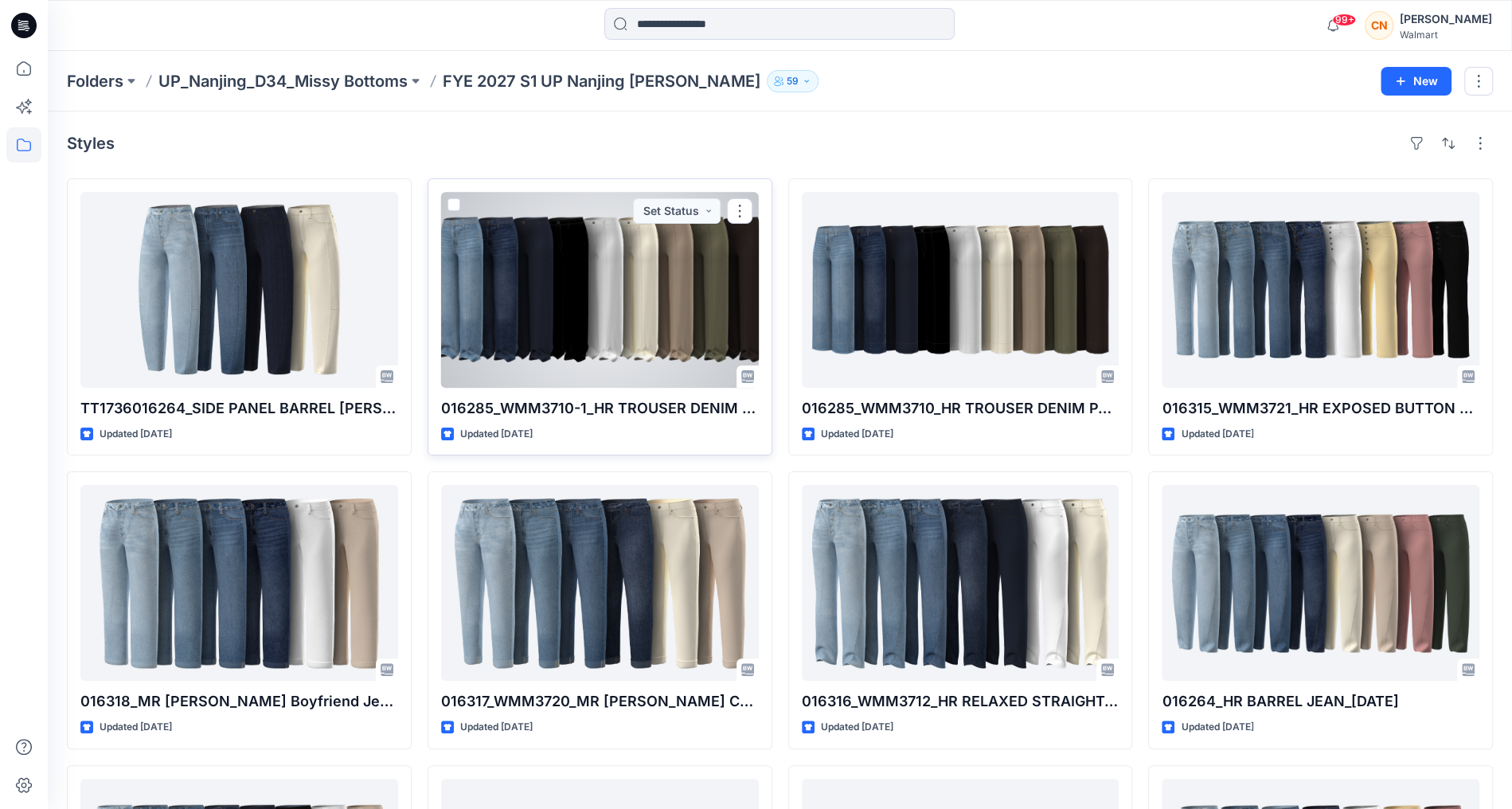
click at [574, 347] on div at bounding box center [599, 289] width 318 height 196
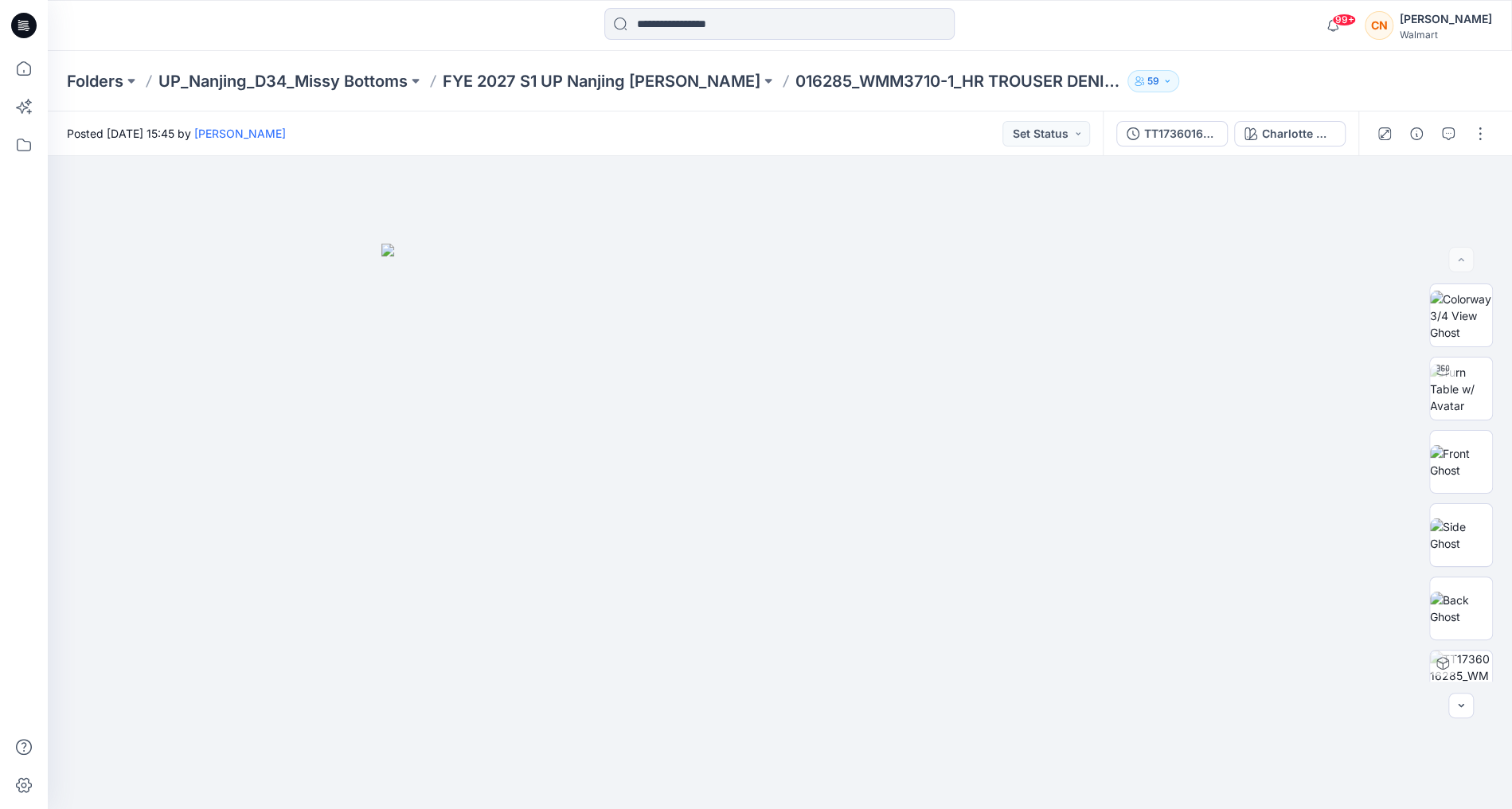
click at [1254, 147] on div "TT1736016285_WMM3710-1_HR TROUSER DENIM PANTS 31 INSEAM [DATE] Charlotte Medium…" at bounding box center [1230, 134] width 256 height 45
click at [1257, 136] on icon "button" at bounding box center [1250, 134] width 13 height 13
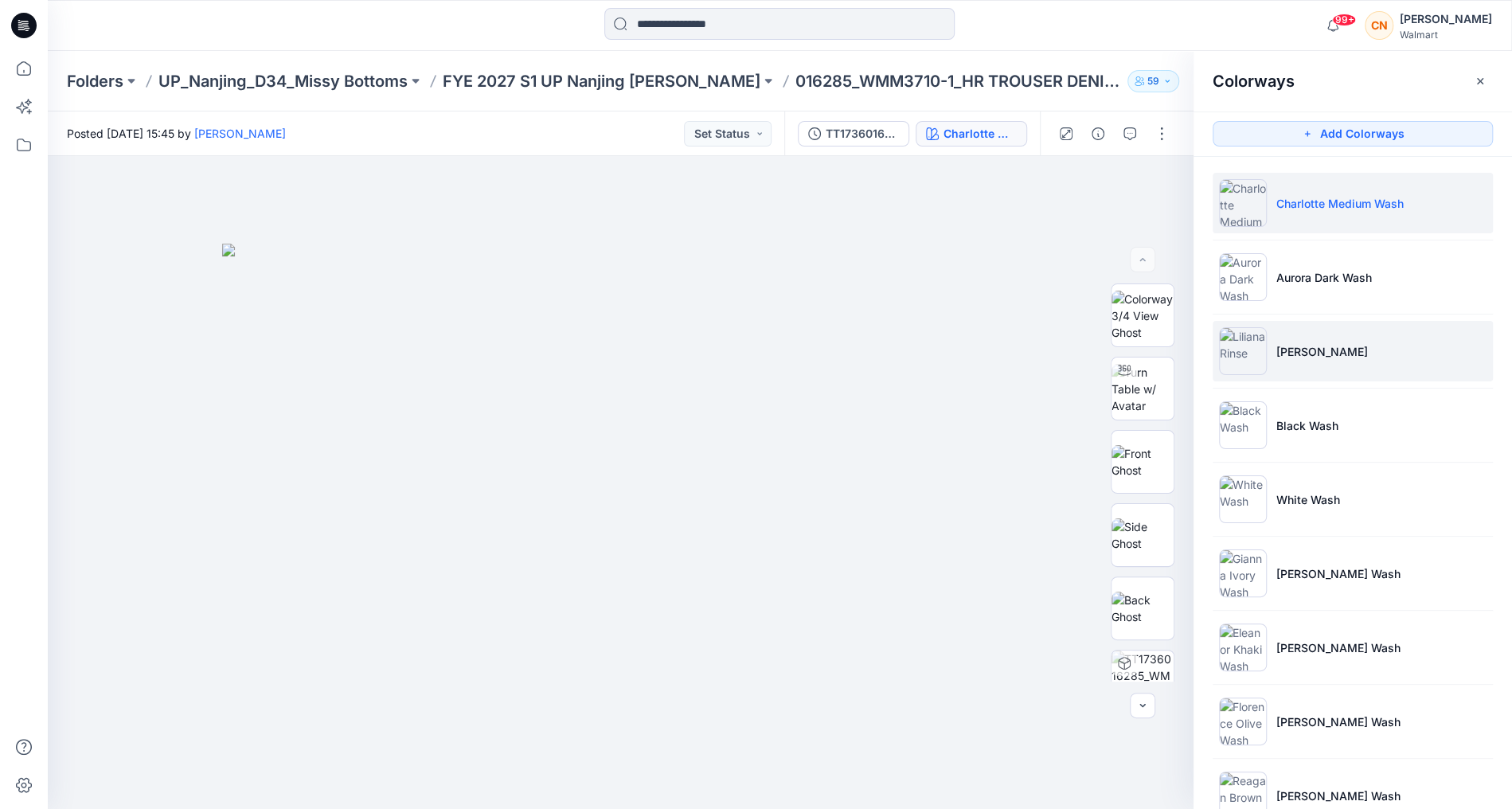
click at [1286, 348] on p "[PERSON_NAME]" at bounding box center [1322, 351] width 91 height 16
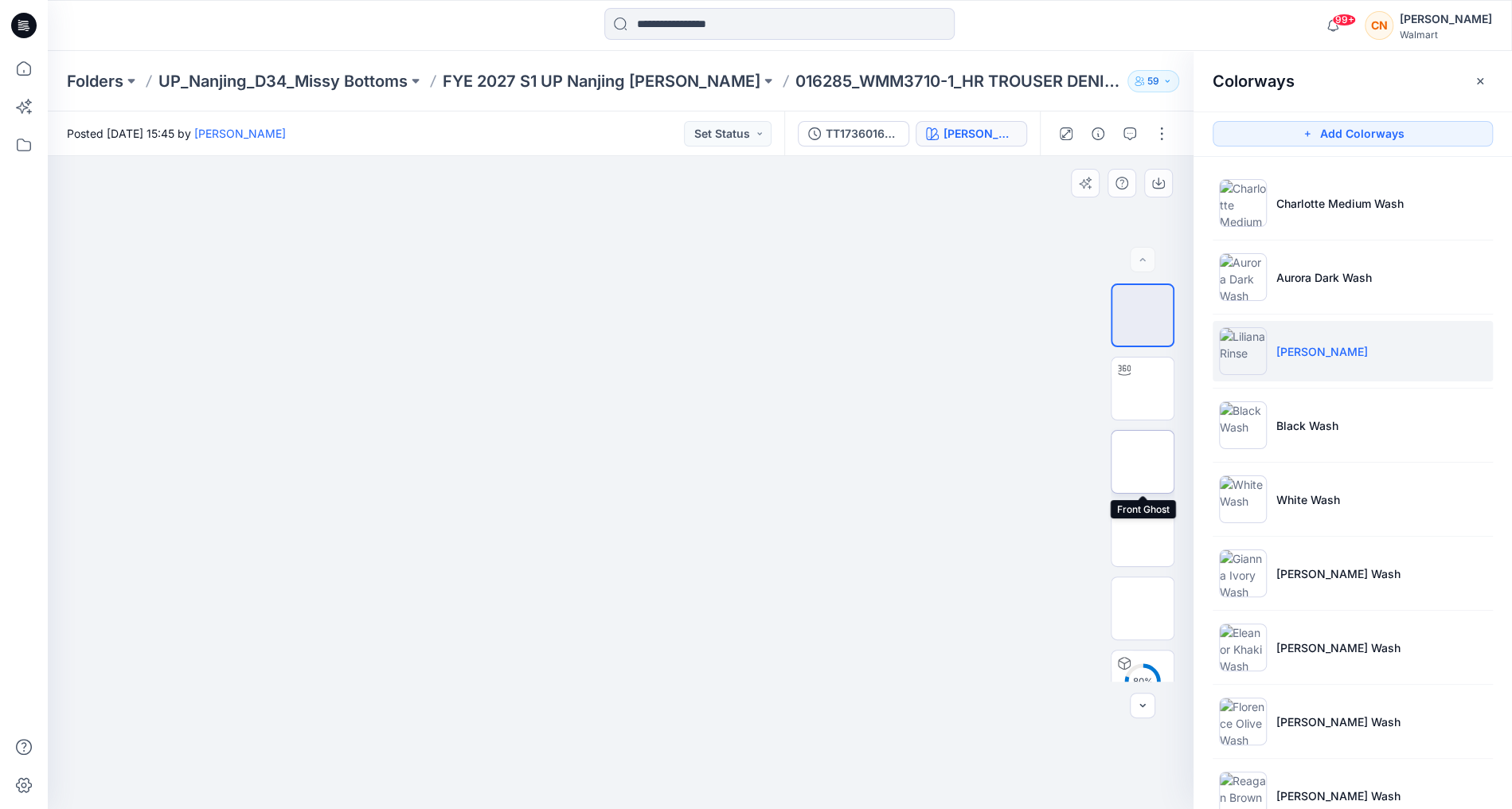
click at [1143, 462] on img at bounding box center [1143, 462] width 0 height 0
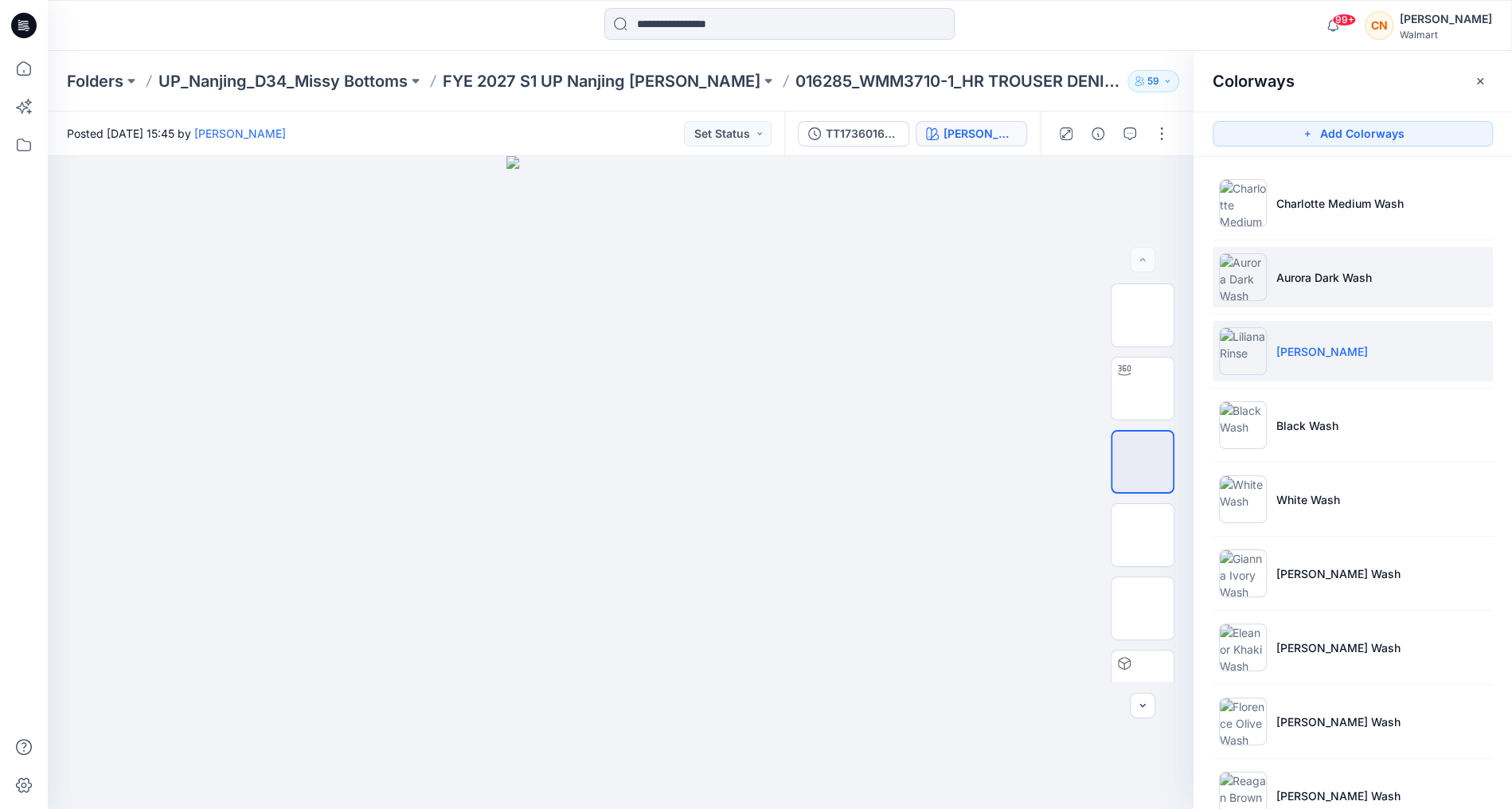
click at [1310, 270] on p "Aurora Dark Wash" at bounding box center [1323, 277] width 96 height 16
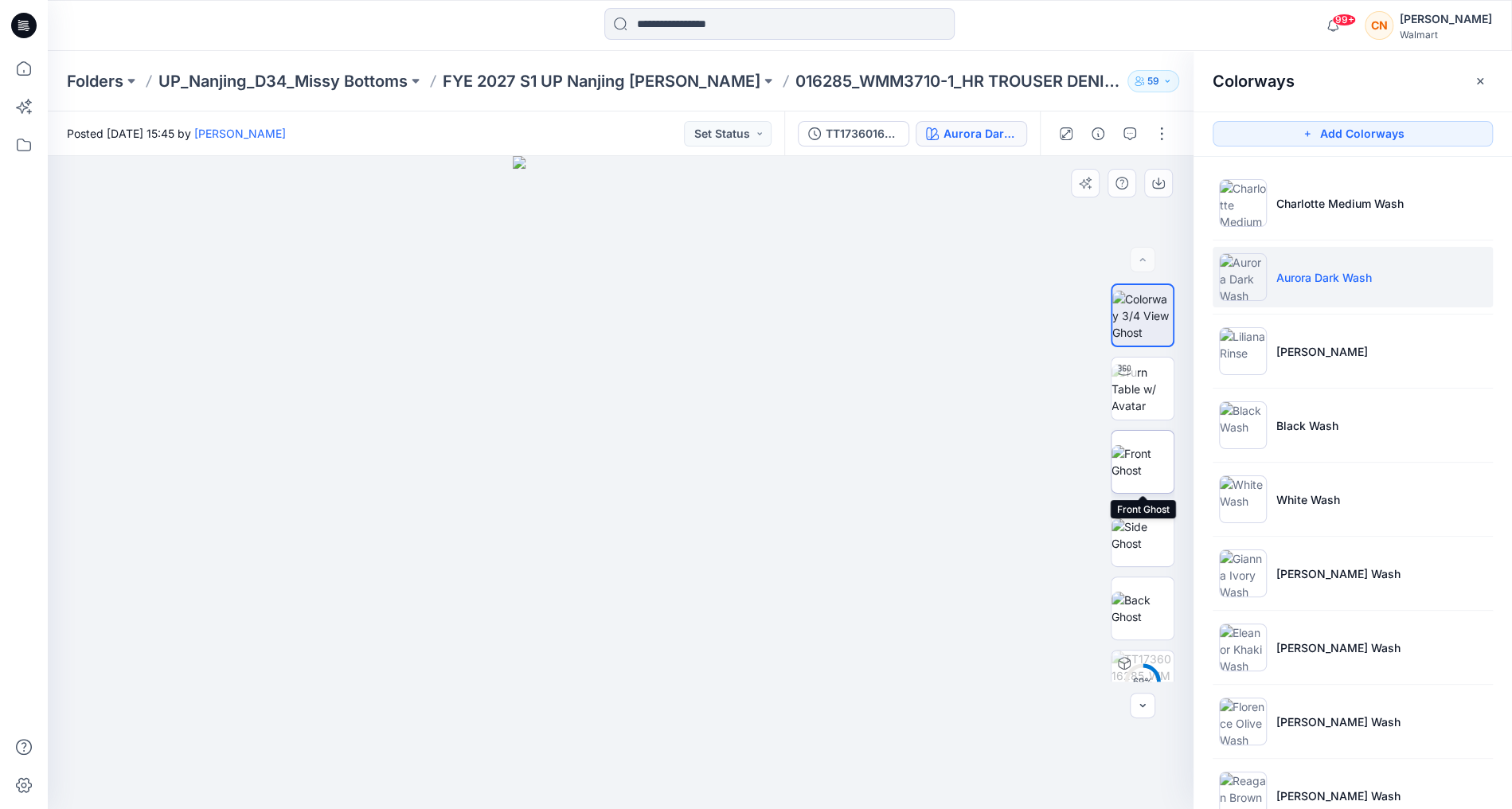
click at [1146, 449] on img at bounding box center [1143, 462] width 62 height 34
